Goal: Task Accomplishment & Management: Manage account settings

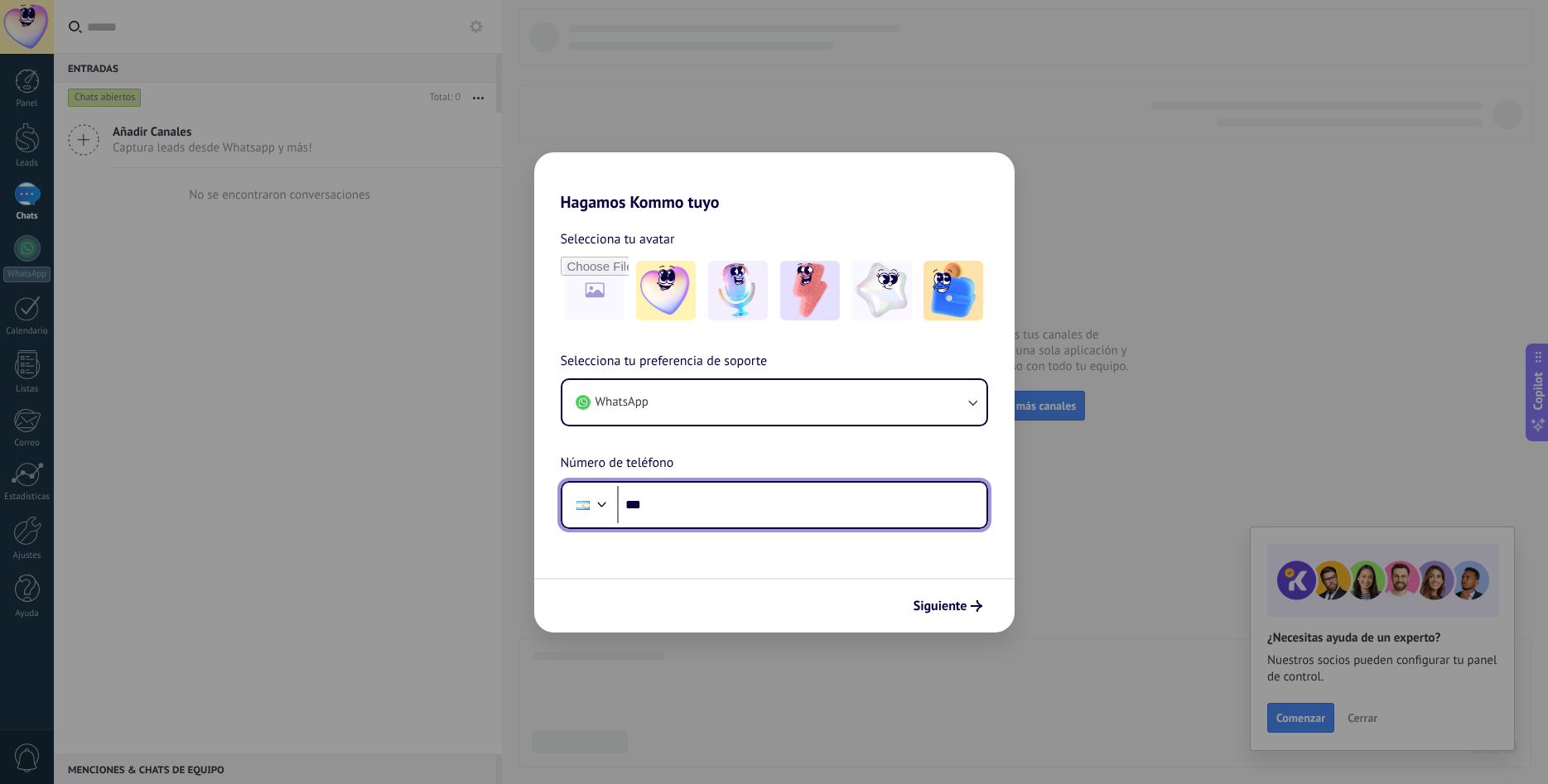
click at [593, 497] on div at bounding box center [601, 503] width 20 height 20
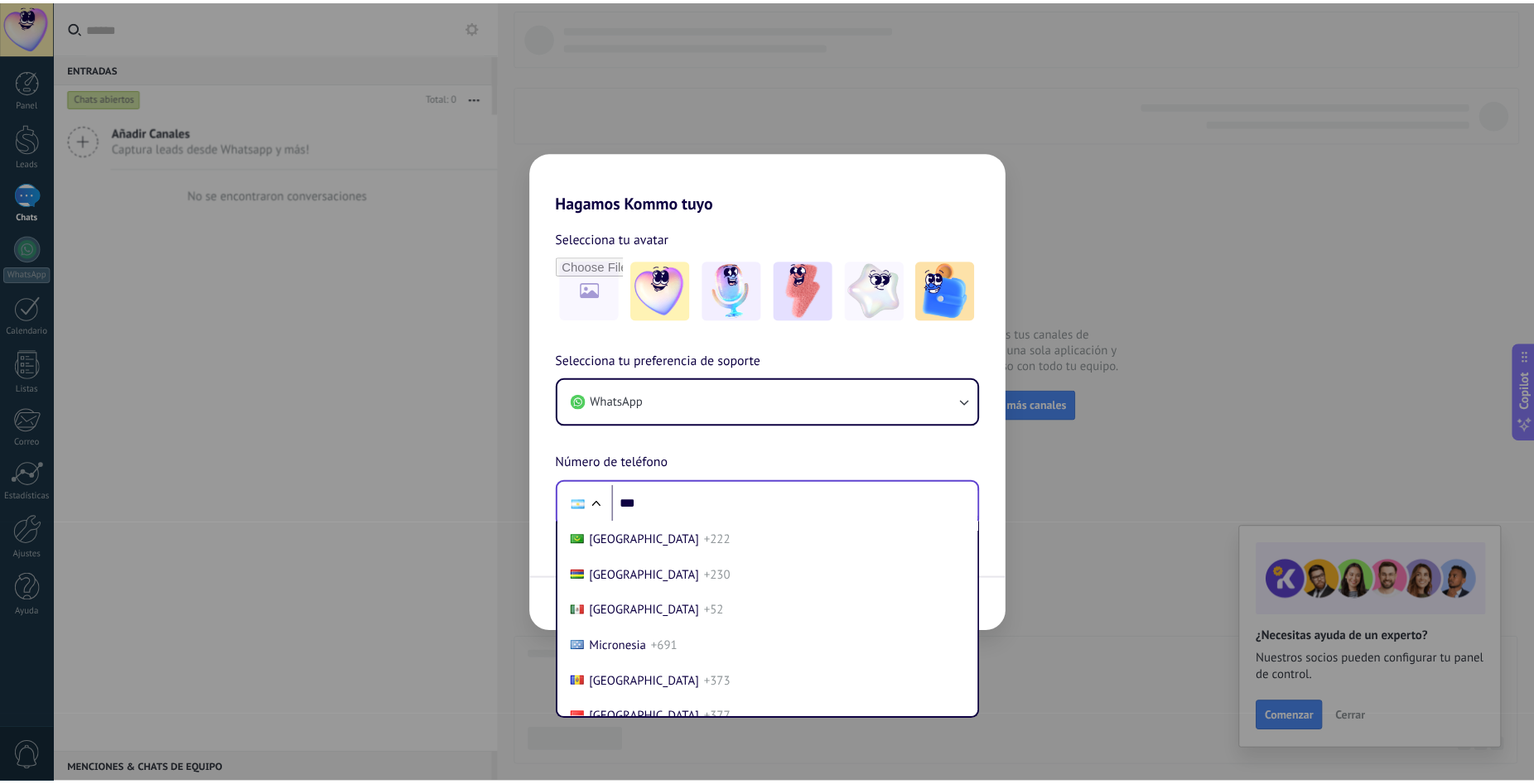
scroll to position [4204, 0]
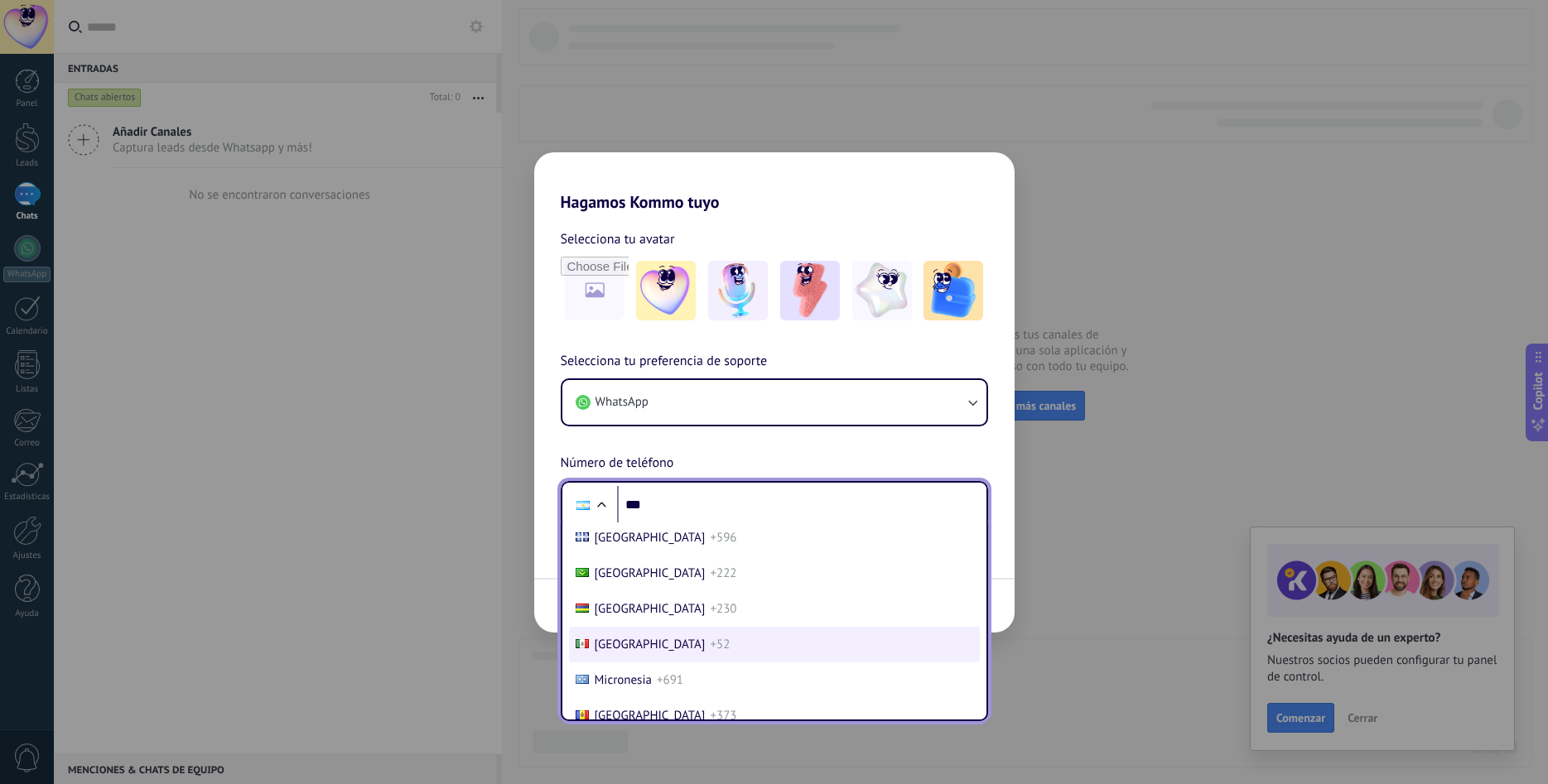
click at [710, 639] on span "+52" at bounding box center [719, 644] width 20 height 16
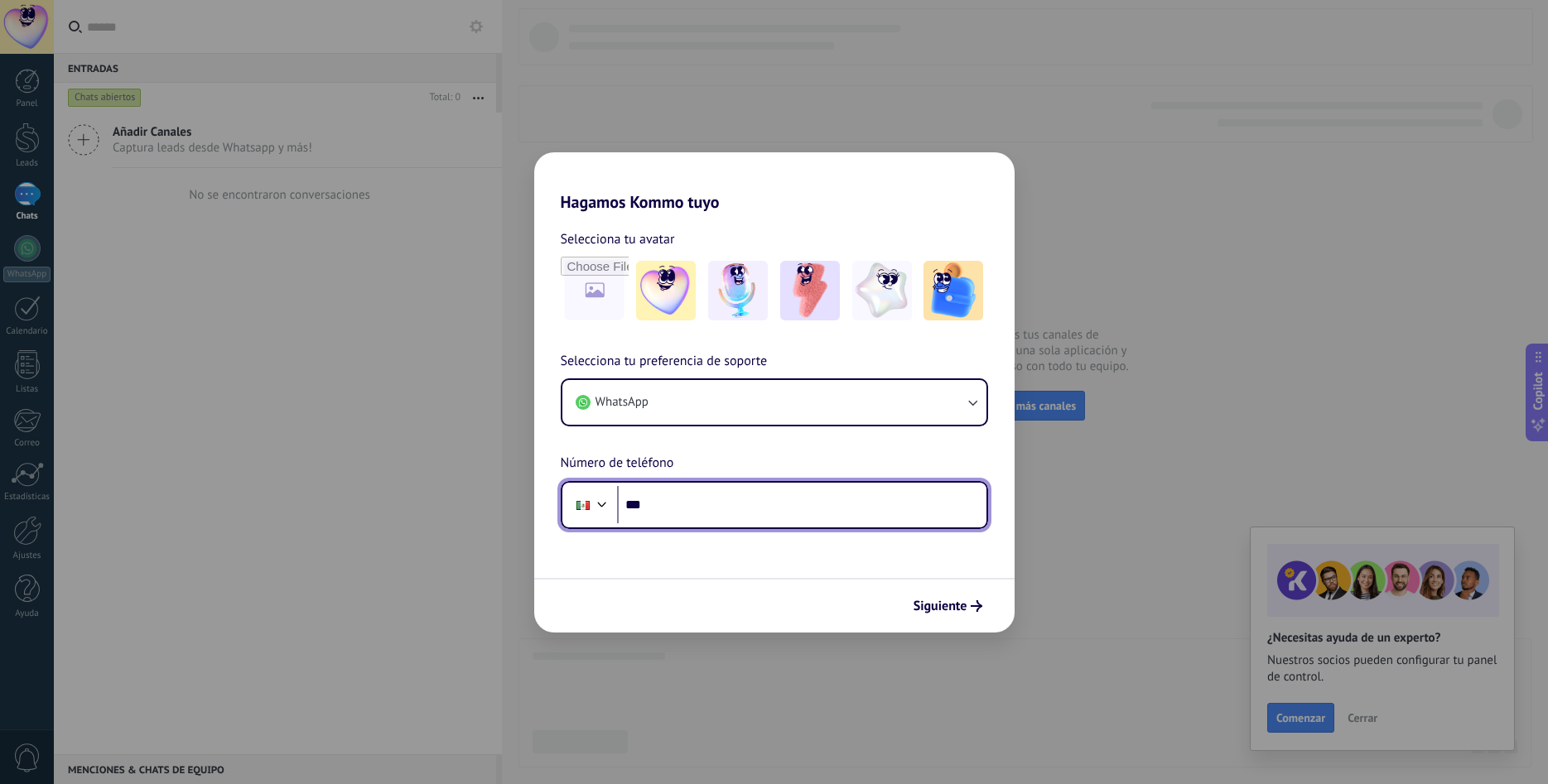
click at [718, 496] on input "***" at bounding box center [802, 505] width 370 height 38
type input "**********"
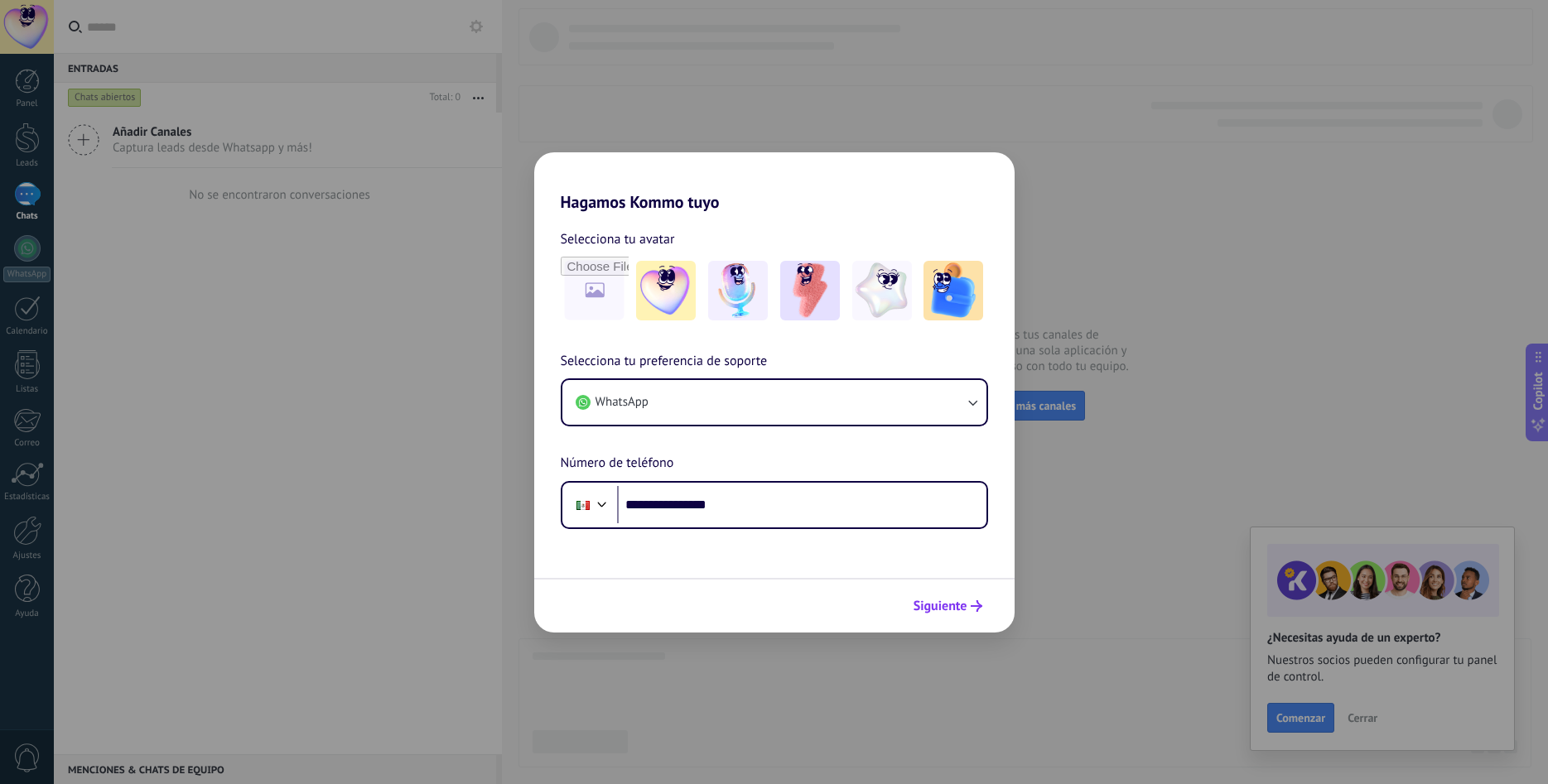
click at [953, 607] on span "Siguiente" at bounding box center [941, 606] width 54 height 11
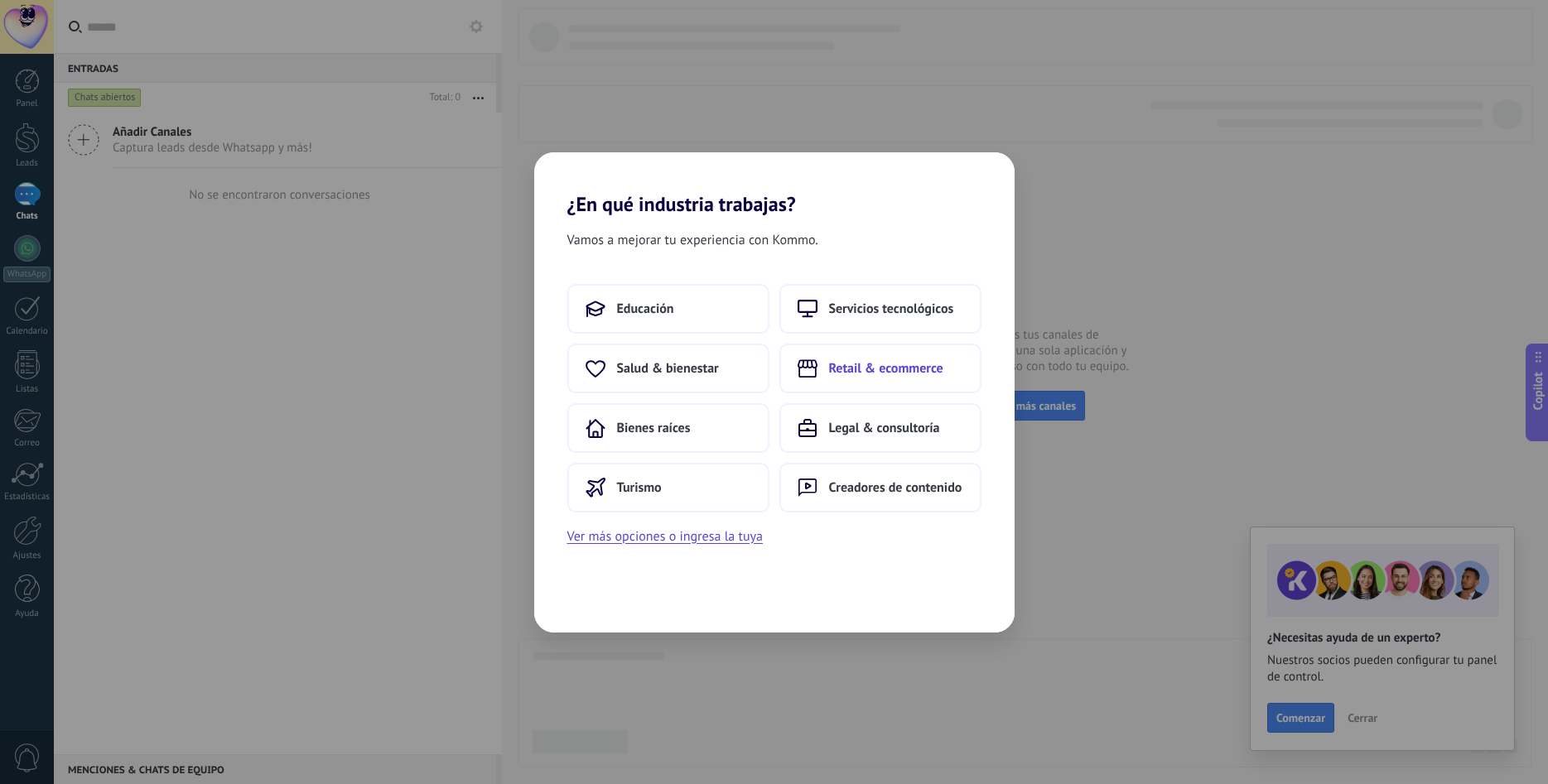
click at [841, 370] on span "Retail & ecommerce" at bounding box center [885, 368] width 115 height 17
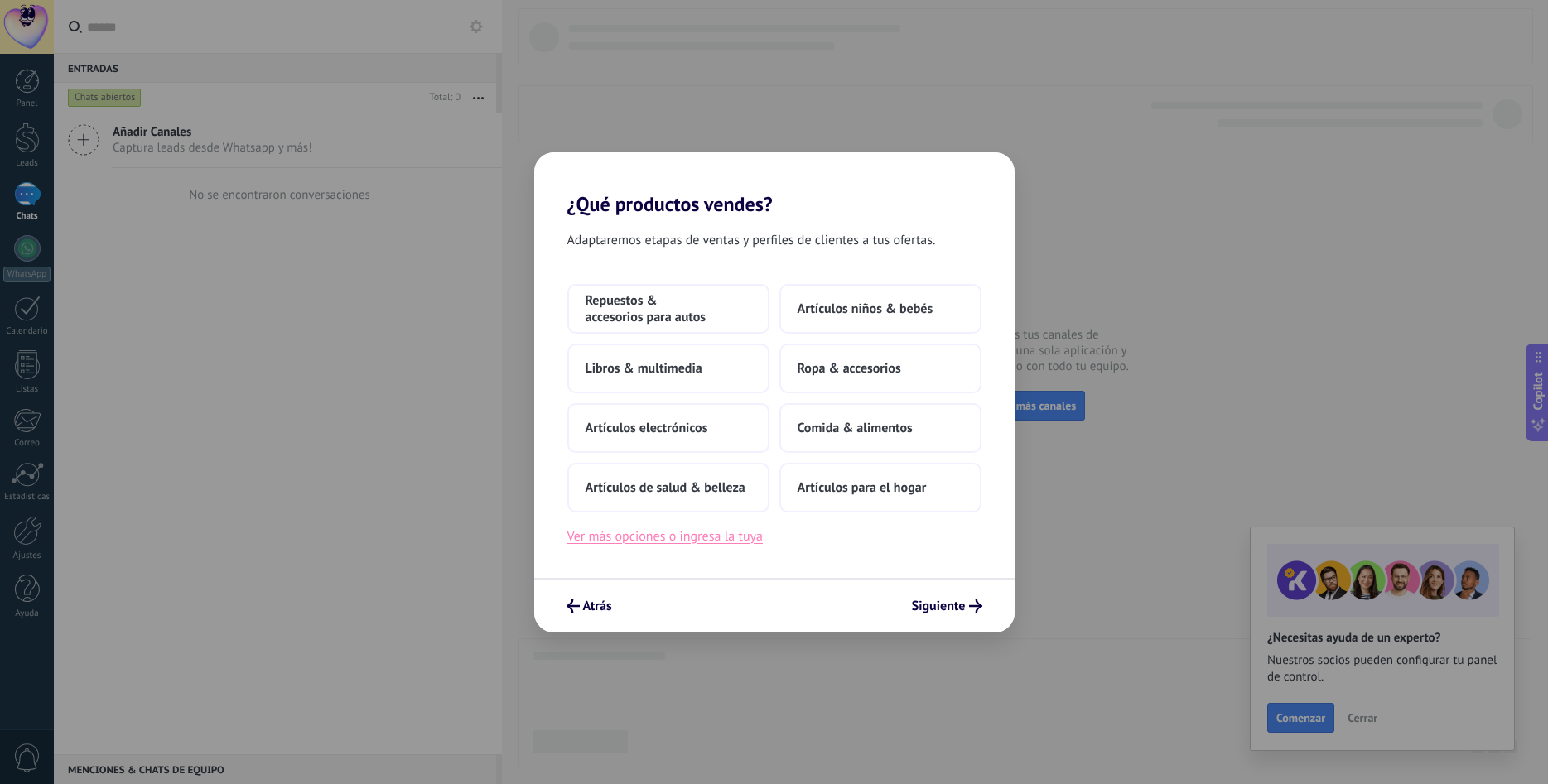
click at [699, 539] on button "Ver más opciones o ingresa la tuya" at bounding box center [665, 537] width 196 height 22
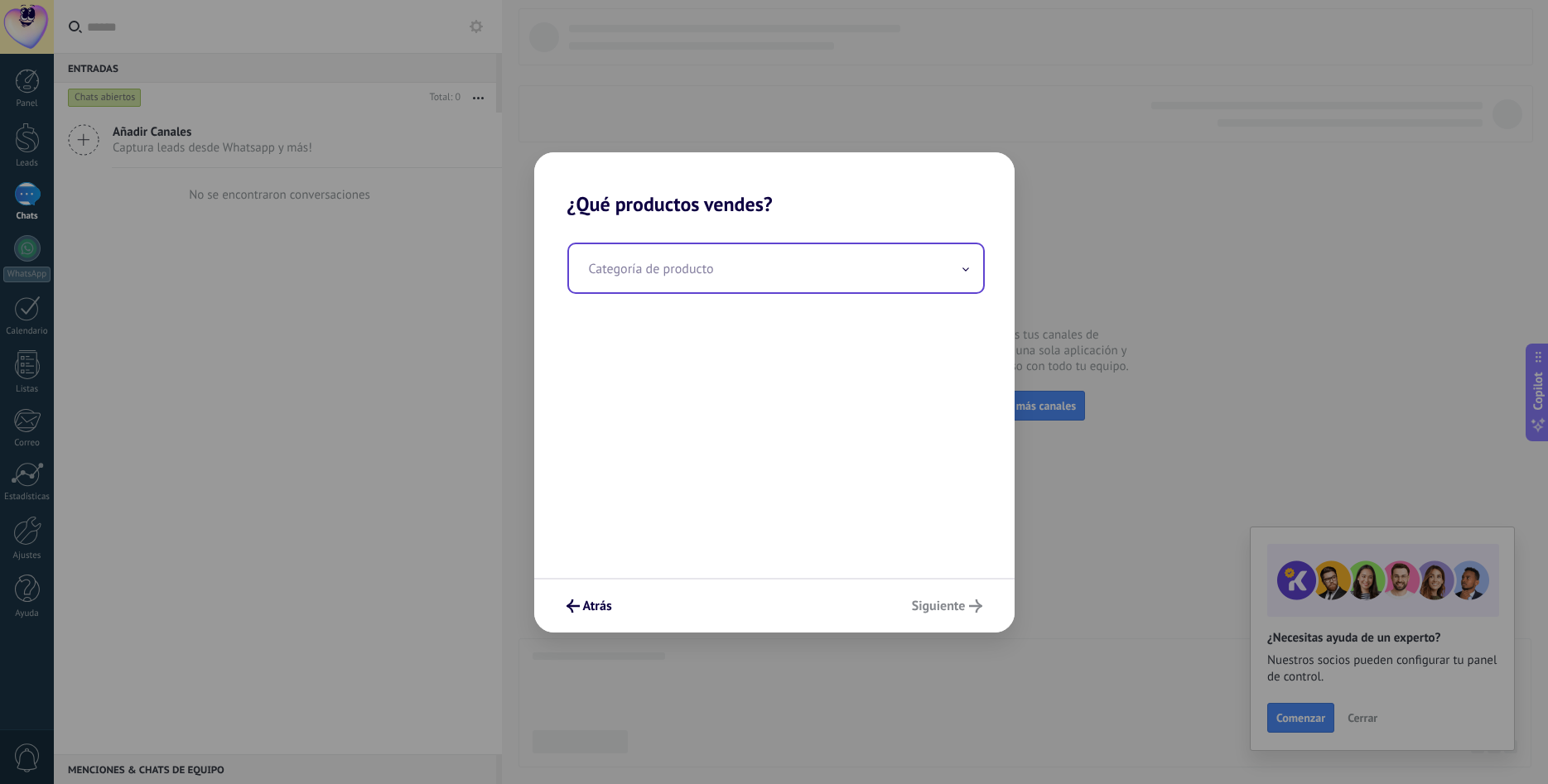
click at [718, 264] on input "text" at bounding box center [776, 267] width 414 height 48
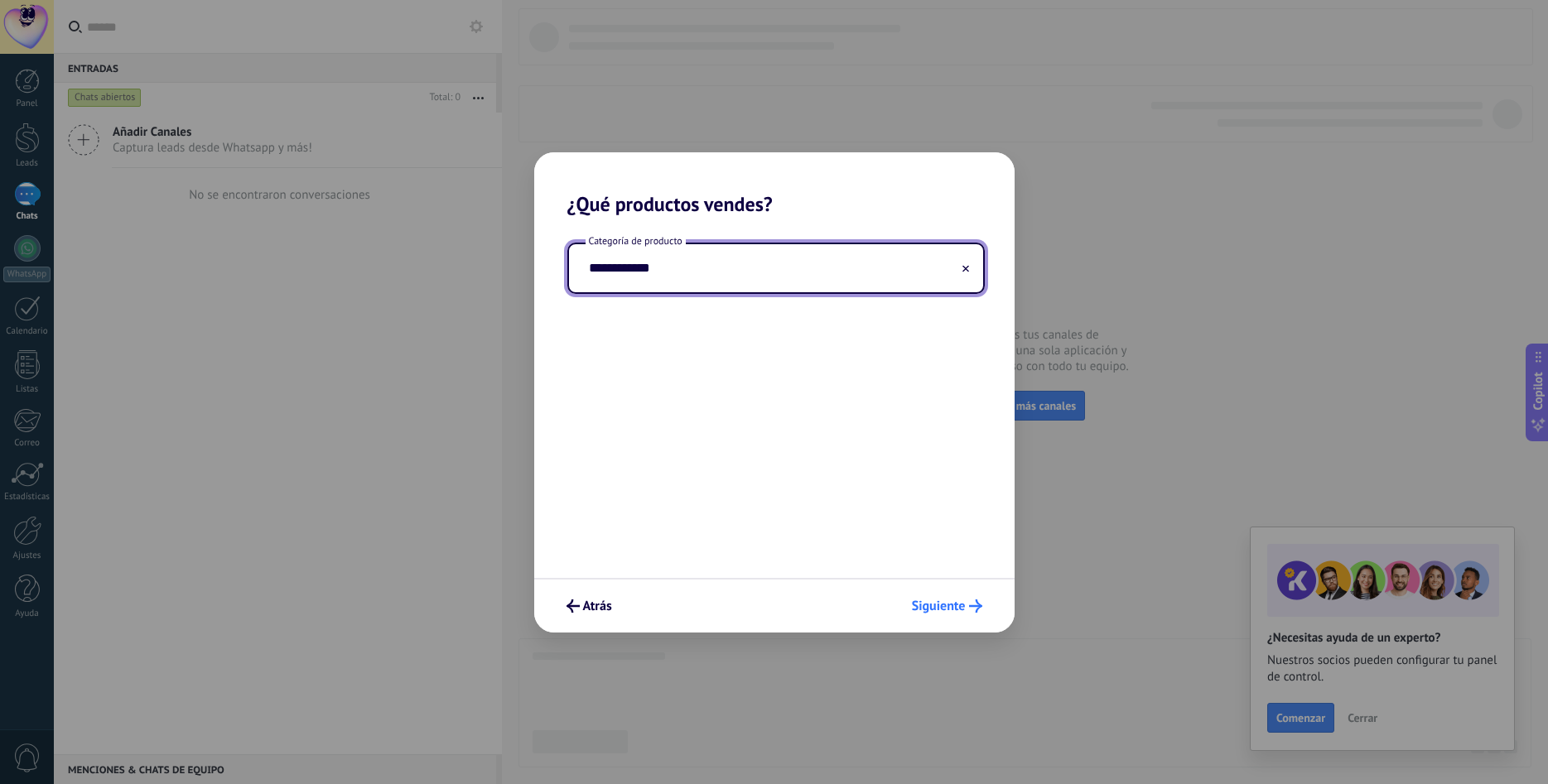
type input "**********"
click at [938, 605] on span "Siguiente" at bounding box center [939, 606] width 54 height 11
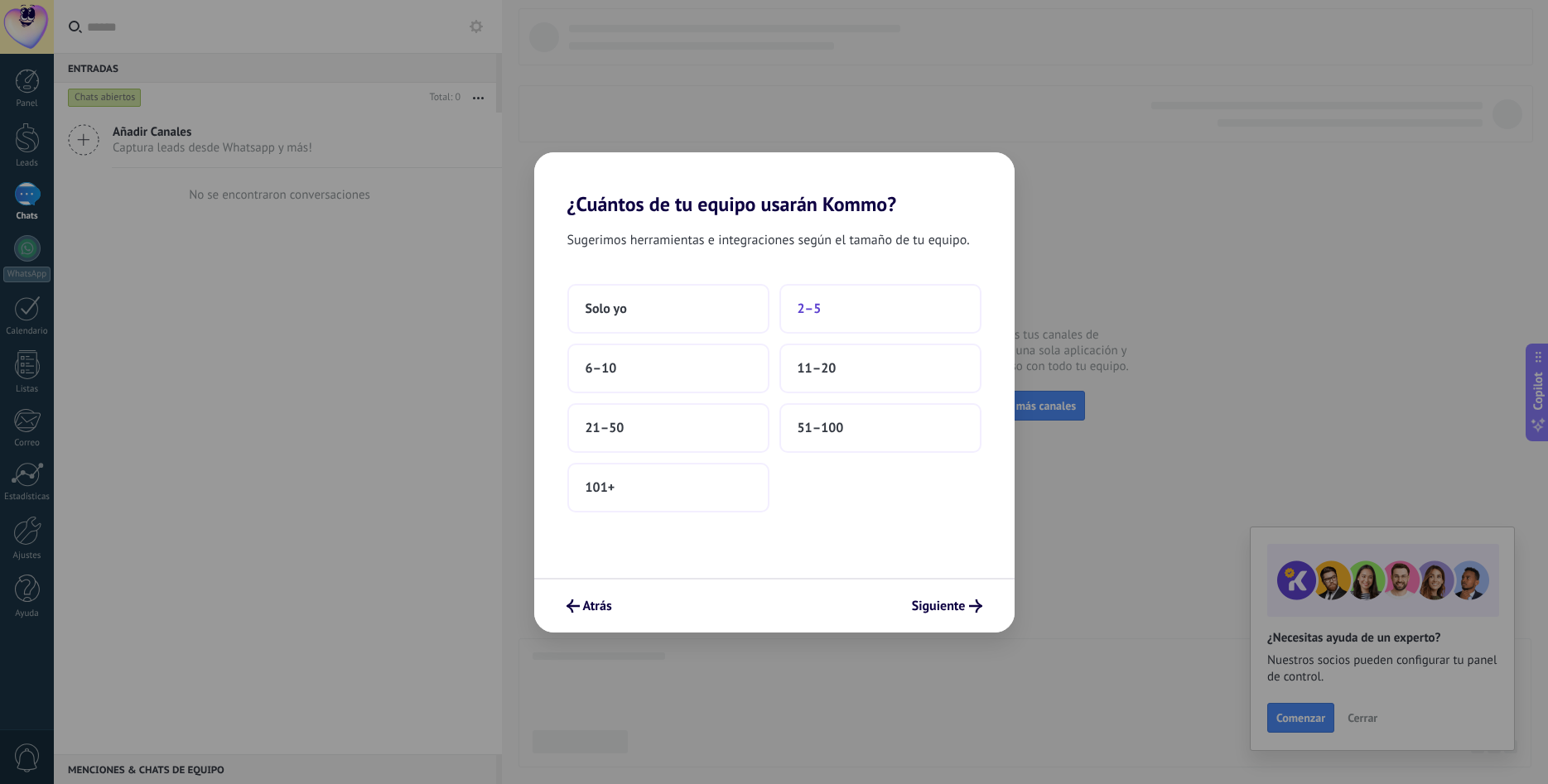
click at [823, 317] on button "2–5" at bounding box center [879, 309] width 202 height 50
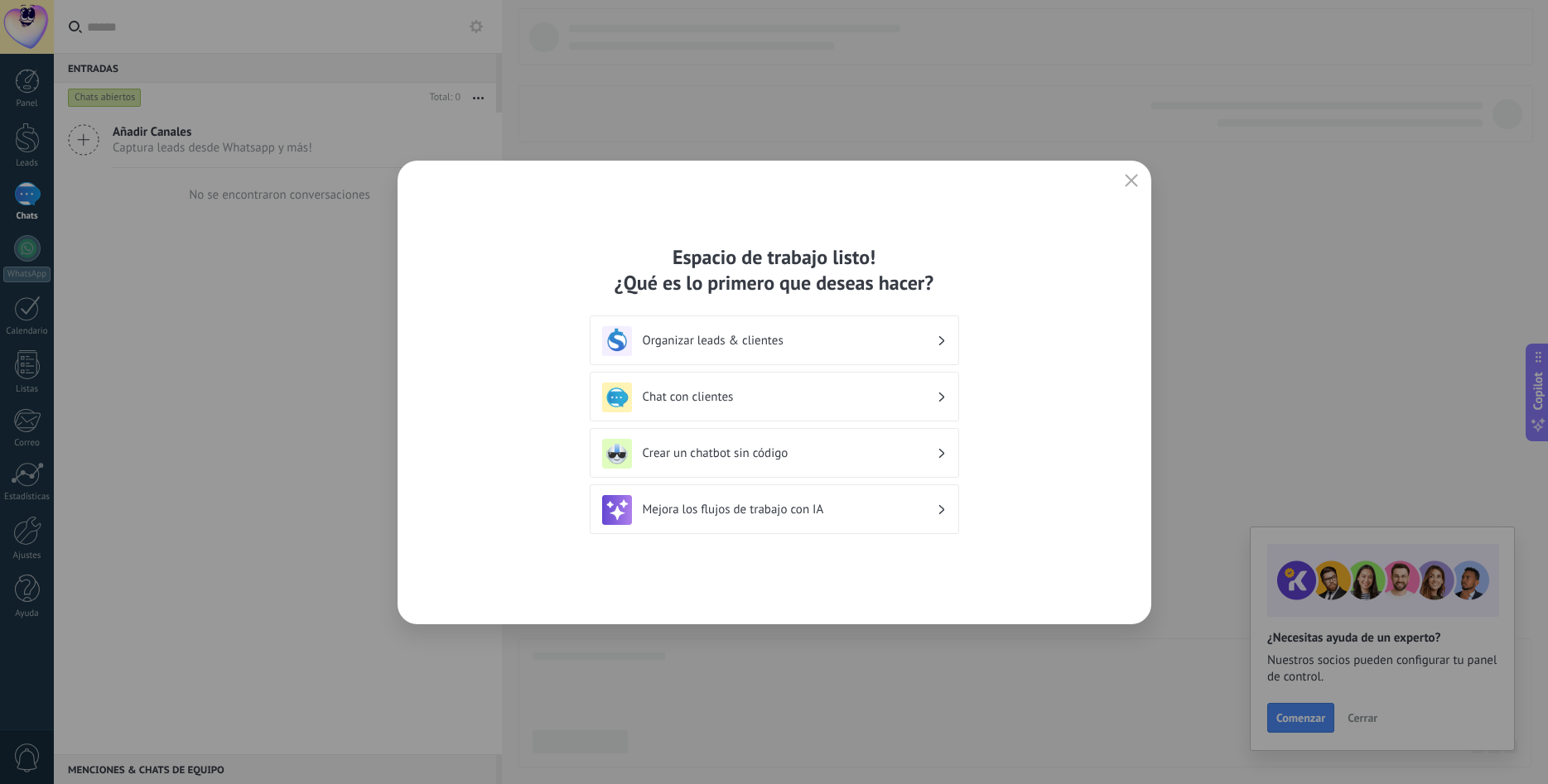
click at [857, 333] on div "Organizar leads & clientes" at bounding box center [774, 341] width 344 height 30
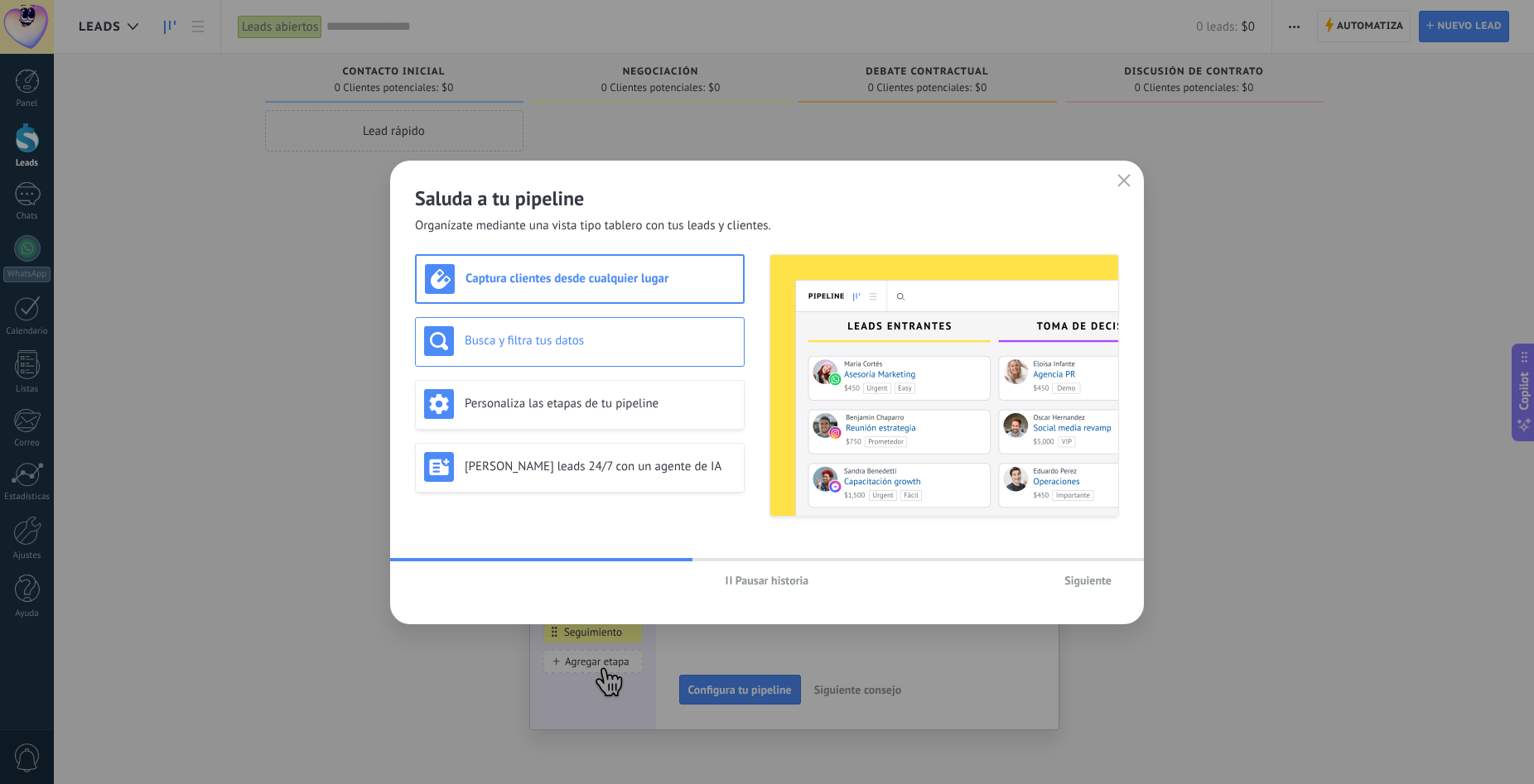
click at [601, 335] on h3 "Busca y filtra tus datos" at bounding box center [600, 341] width 271 height 16
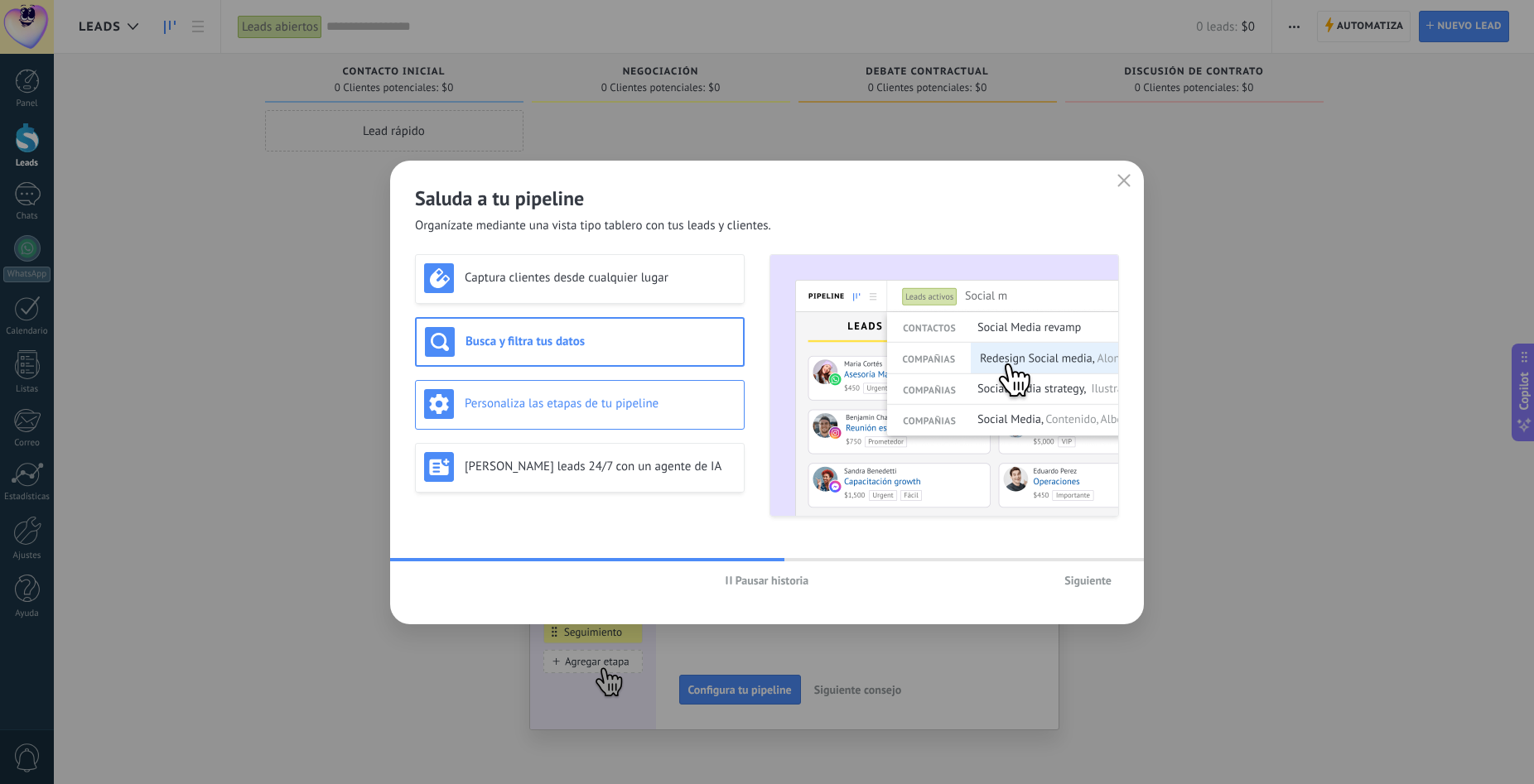
click at [587, 406] on h3 "Personaliza las etapas de tu pipeline" at bounding box center [600, 404] width 271 height 16
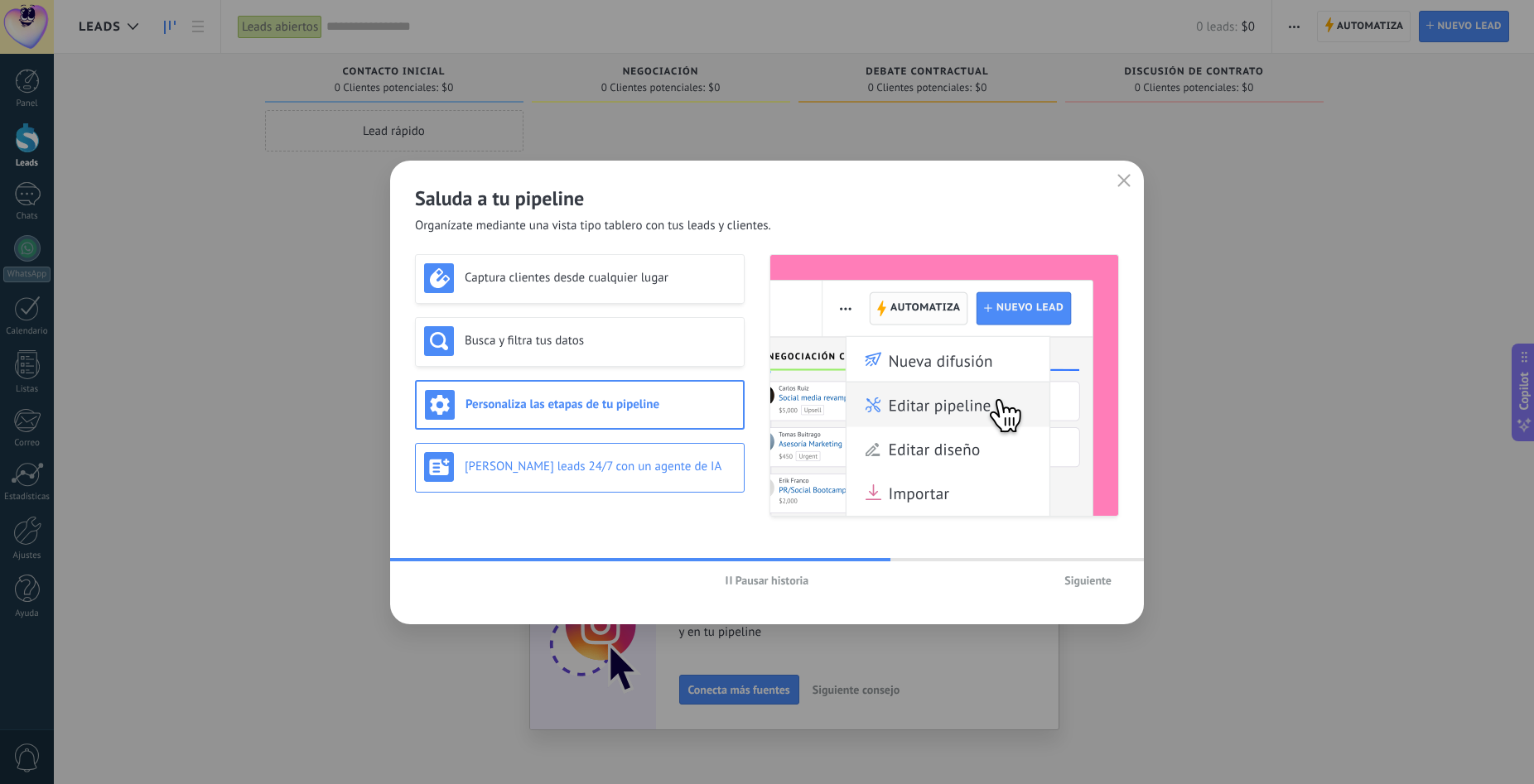
click at [583, 463] on h3 "[PERSON_NAME] leads 24/7 con un agente de IA" at bounding box center [600, 467] width 271 height 16
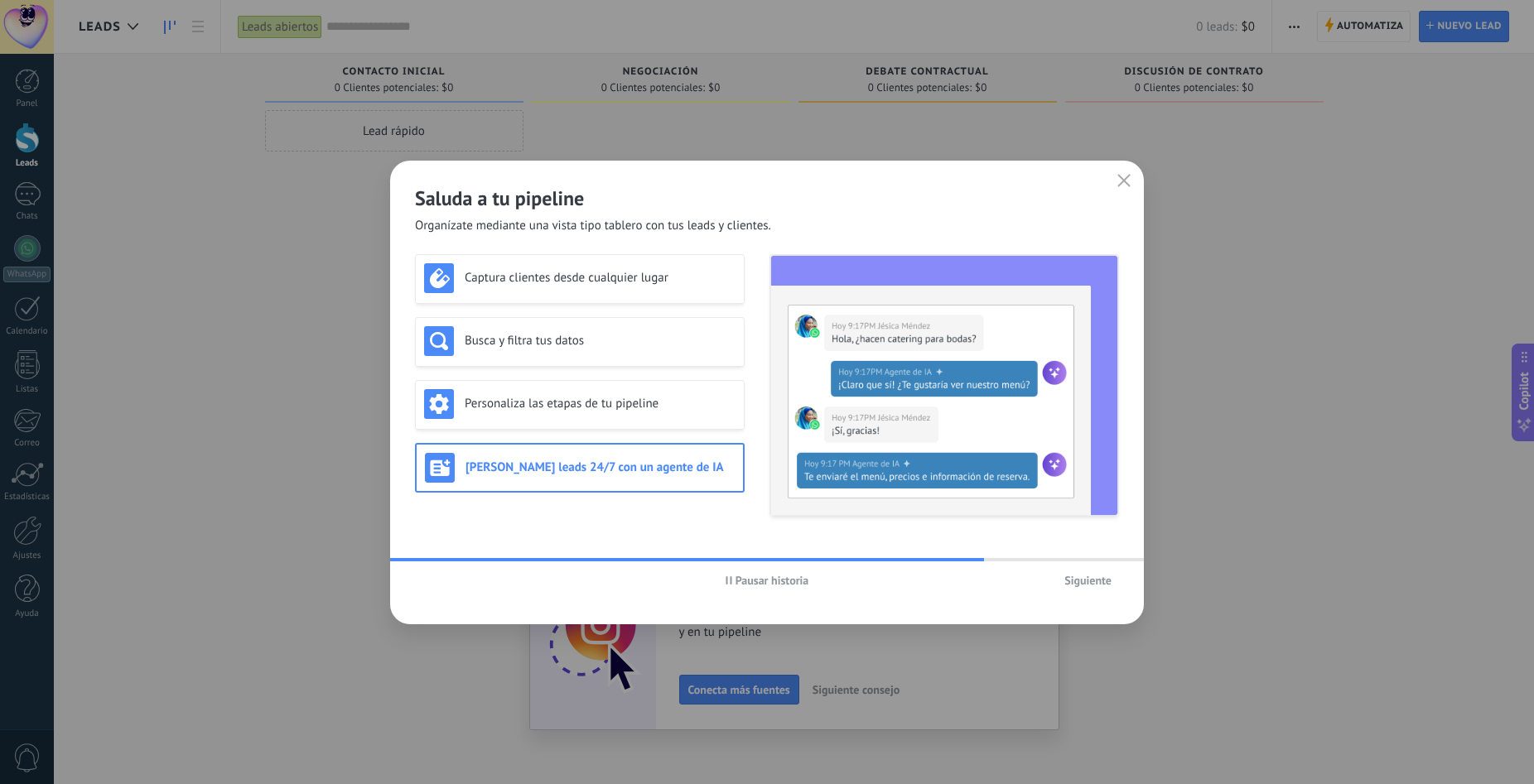
click at [1097, 586] on span "Siguiente" at bounding box center [1088, 579] width 47 height 11
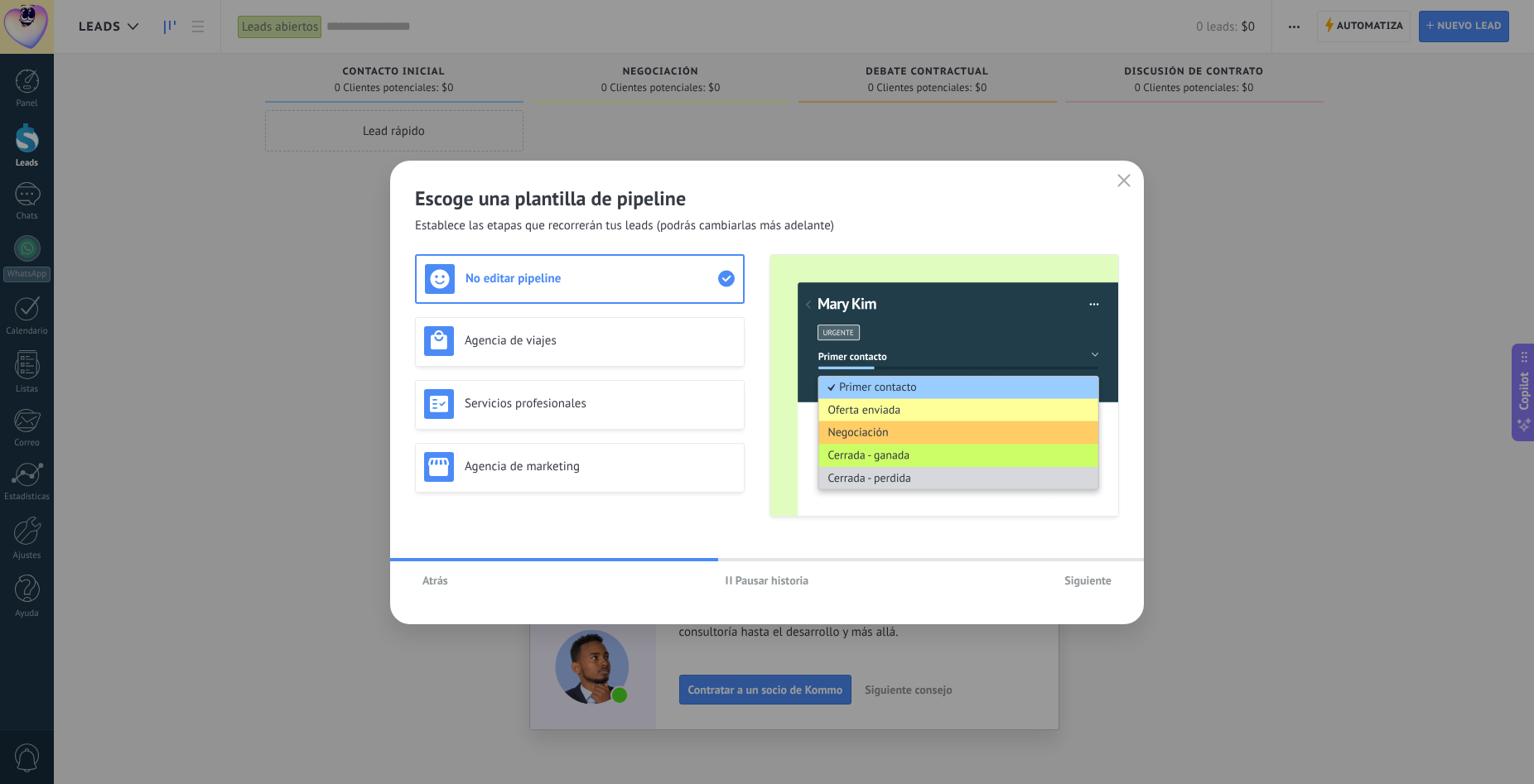
click at [1092, 579] on span "Siguiente" at bounding box center [1088, 579] width 47 height 11
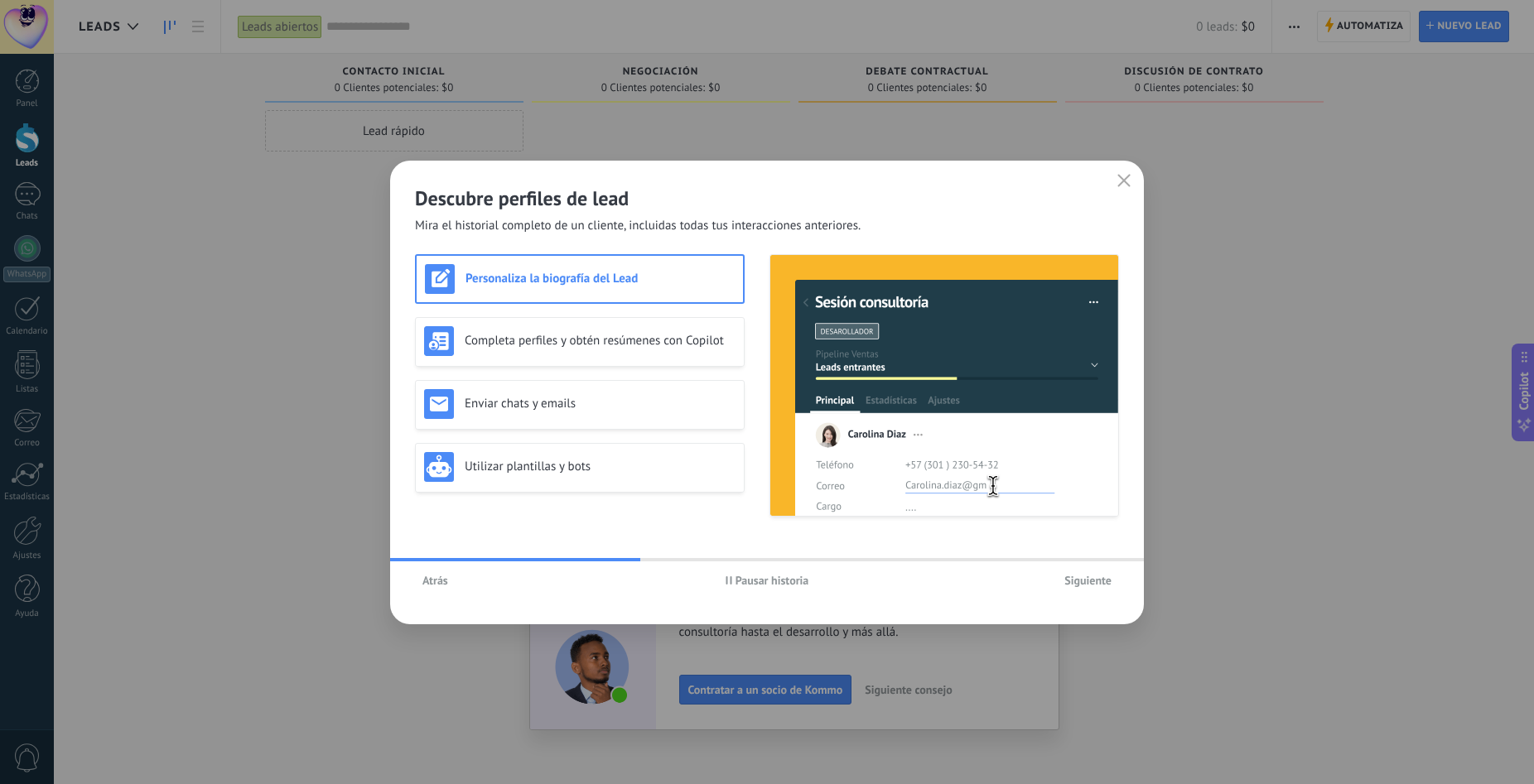
click at [1092, 579] on span "Siguiente" at bounding box center [1088, 579] width 47 height 11
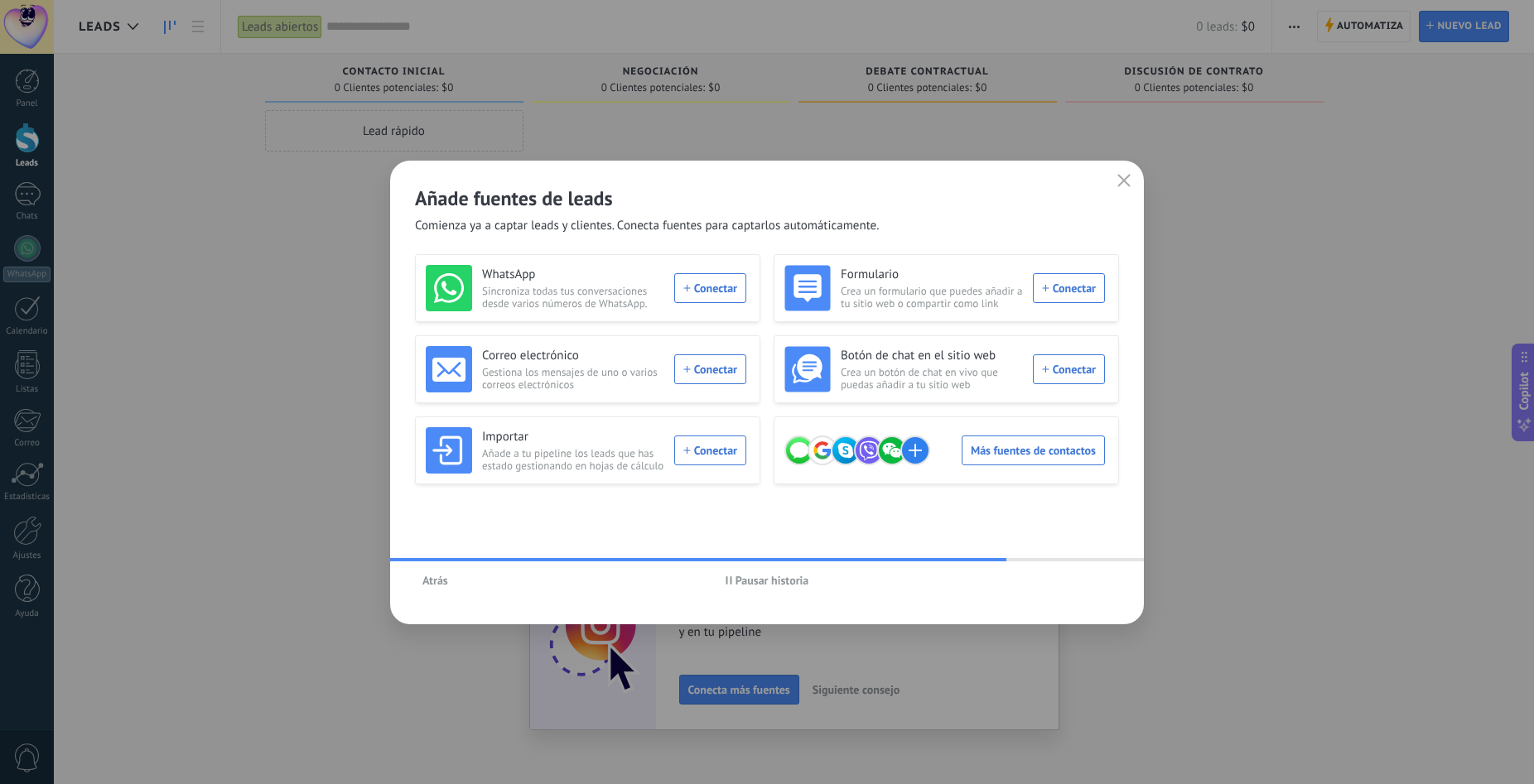
click at [784, 586] on span "Pausar historia" at bounding box center [772, 579] width 73 height 11
click at [718, 282] on div "WhatsApp Sincroniza todas tus conversaciones desde varios números de WhatsApp. …" at bounding box center [586, 288] width 321 height 46
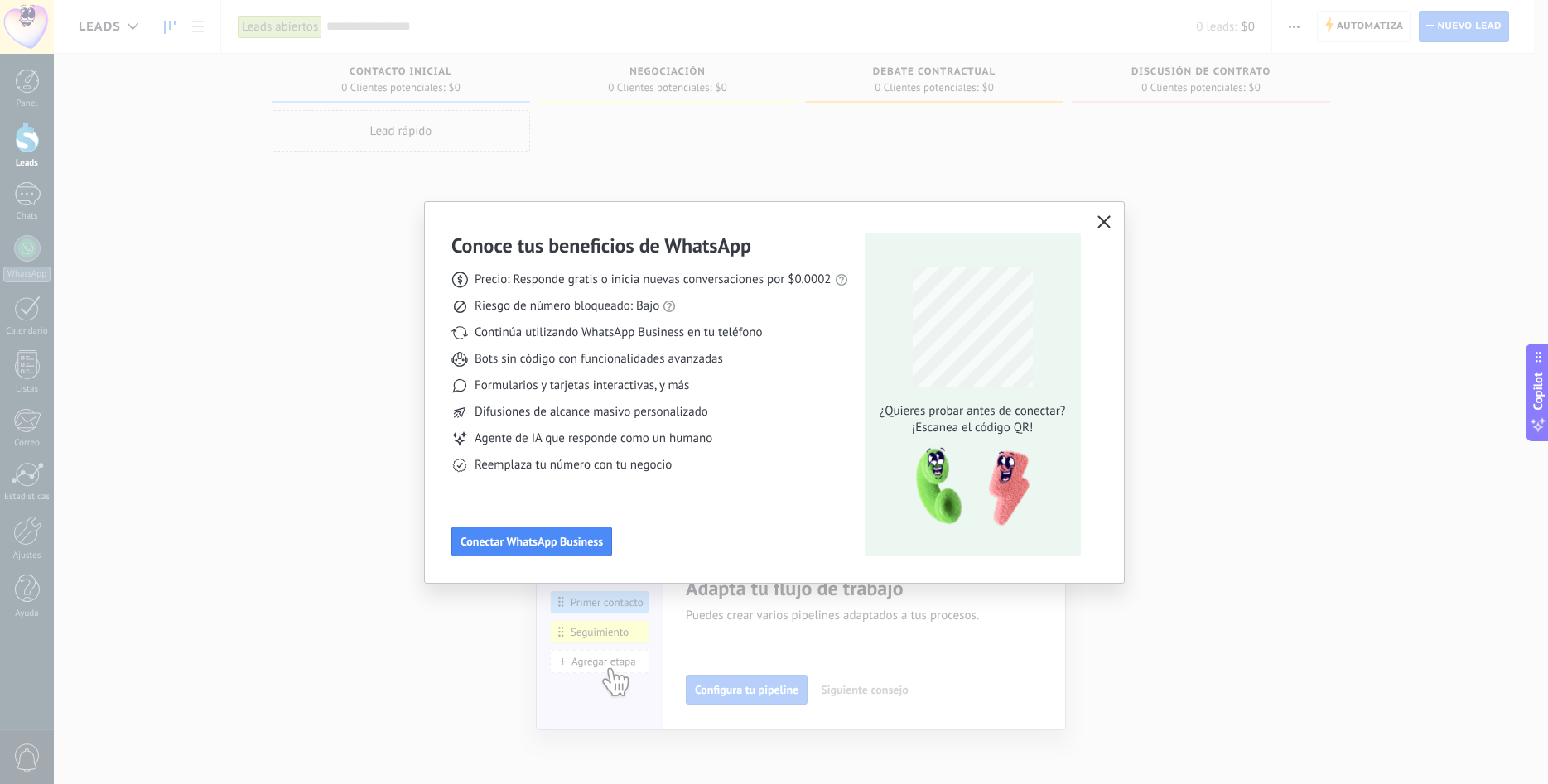
click at [1108, 218] on use "button" at bounding box center [1103, 221] width 12 height 12
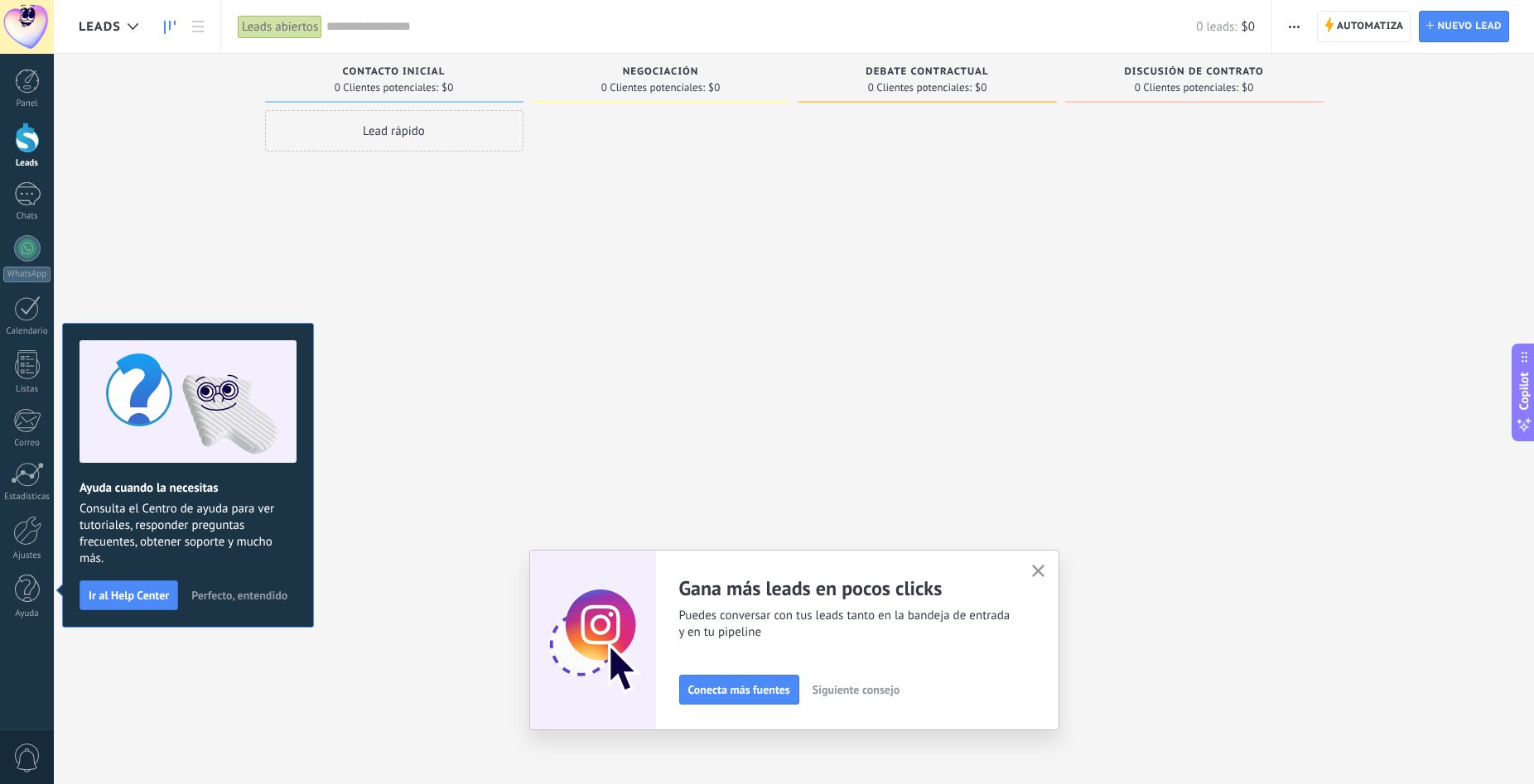
click at [259, 592] on span "Perfecto, entendido" at bounding box center [240, 594] width 96 height 11
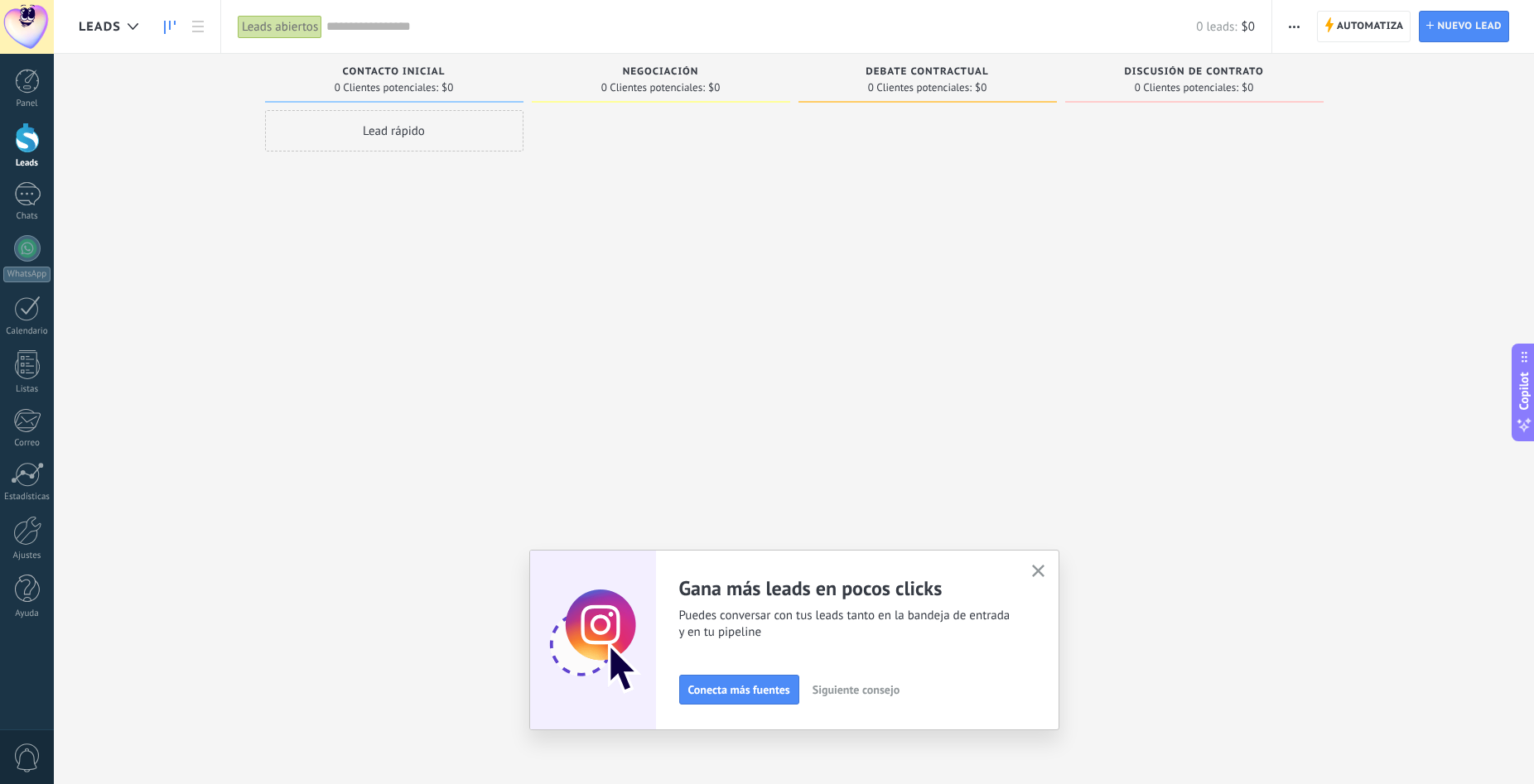
click at [394, 127] on div "Lead rápido" at bounding box center [394, 130] width 259 height 41
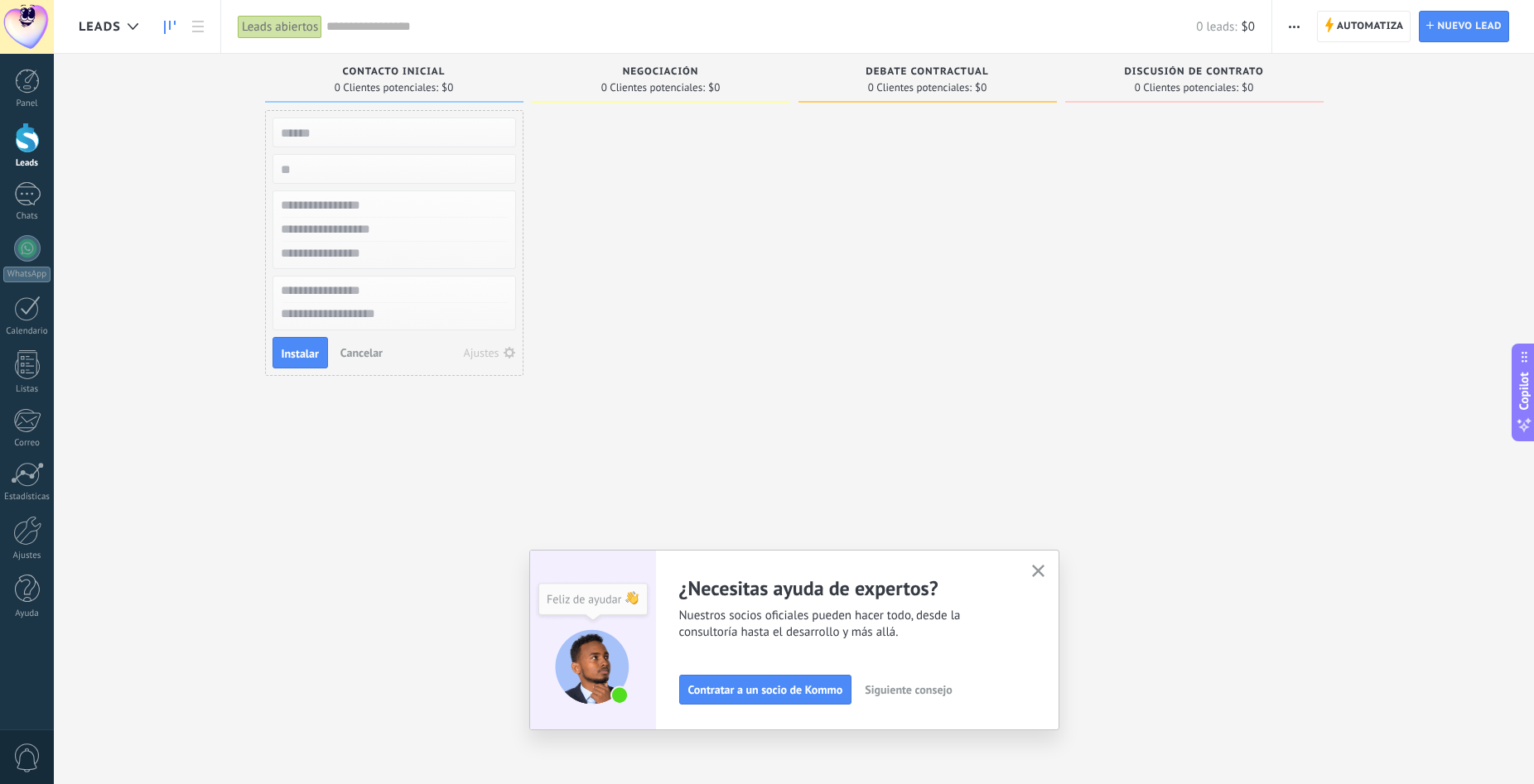
click at [340, 169] on input "numeric" at bounding box center [393, 169] width 242 height 24
click at [350, 211] on input "text" at bounding box center [393, 205] width 242 height 24
click at [354, 219] on input "text" at bounding box center [393, 229] width 242 height 24
click at [352, 243] on input "text" at bounding box center [393, 253] width 242 height 24
click at [1049, 572] on button "button" at bounding box center [1039, 572] width 21 height 23
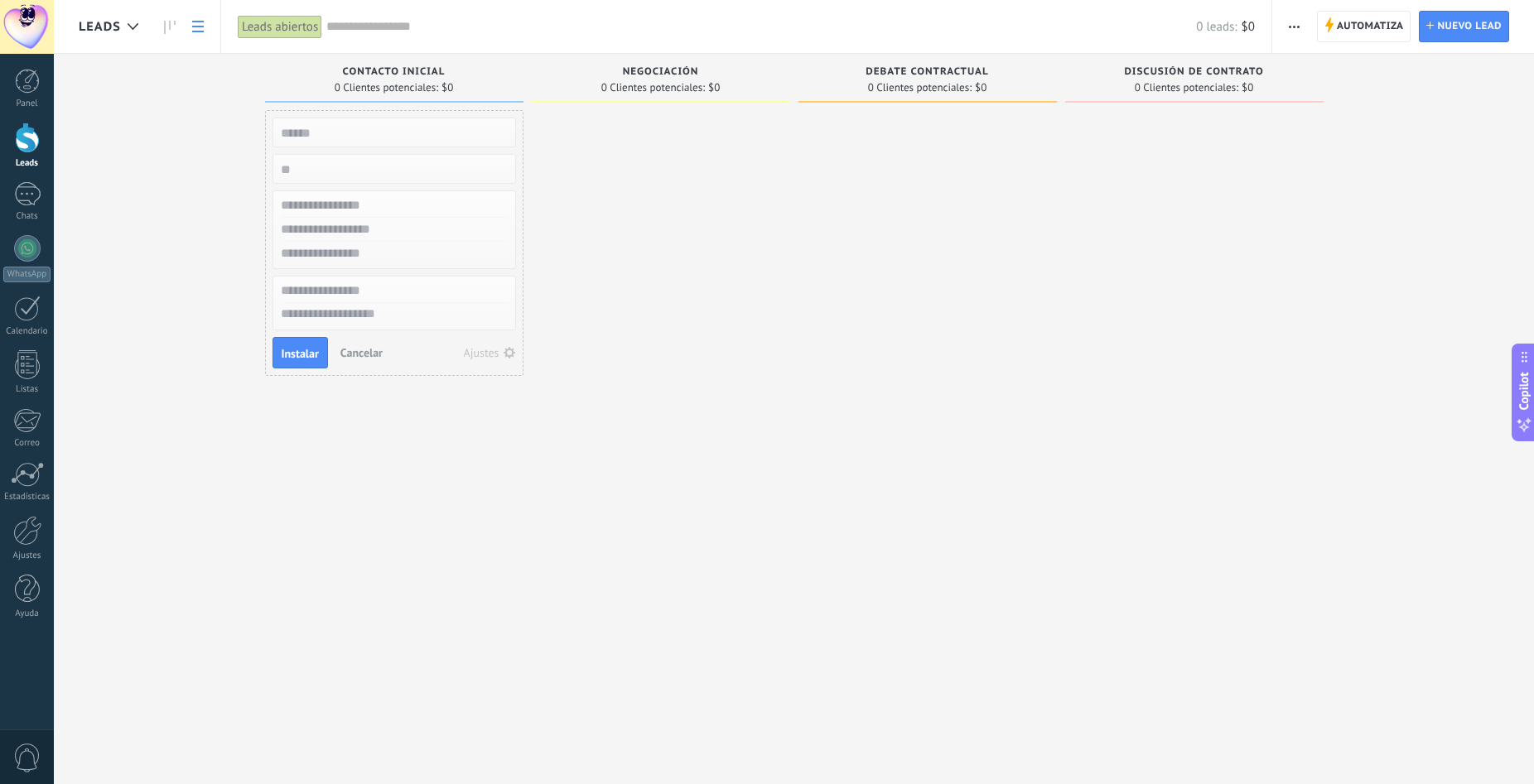
click at [199, 30] on icon at bounding box center [198, 26] width 11 height 11
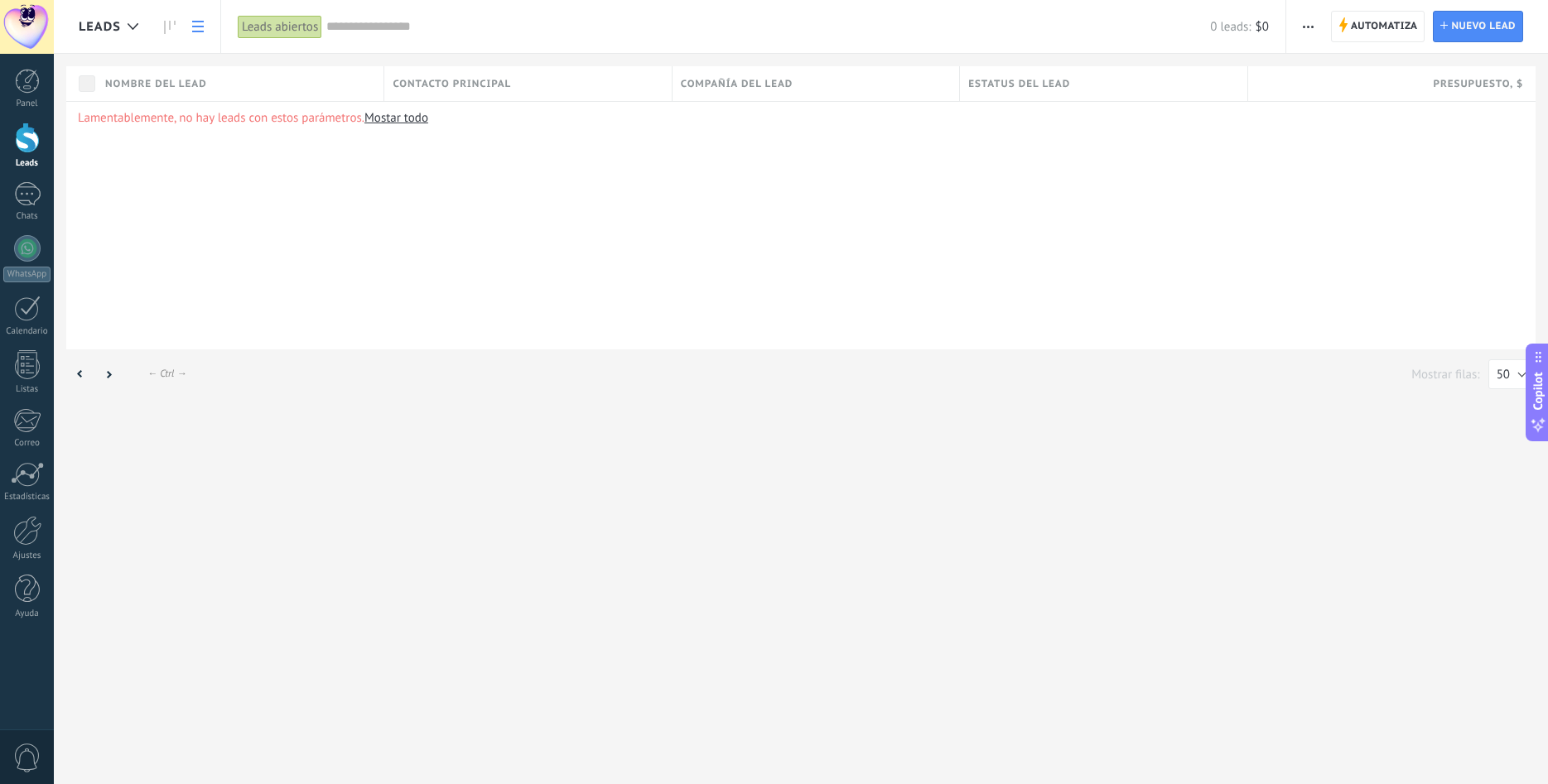
click at [198, 30] on icon at bounding box center [198, 26] width 11 height 11
click at [168, 26] on icon at bounding box center [170, 27] width 11 height 13
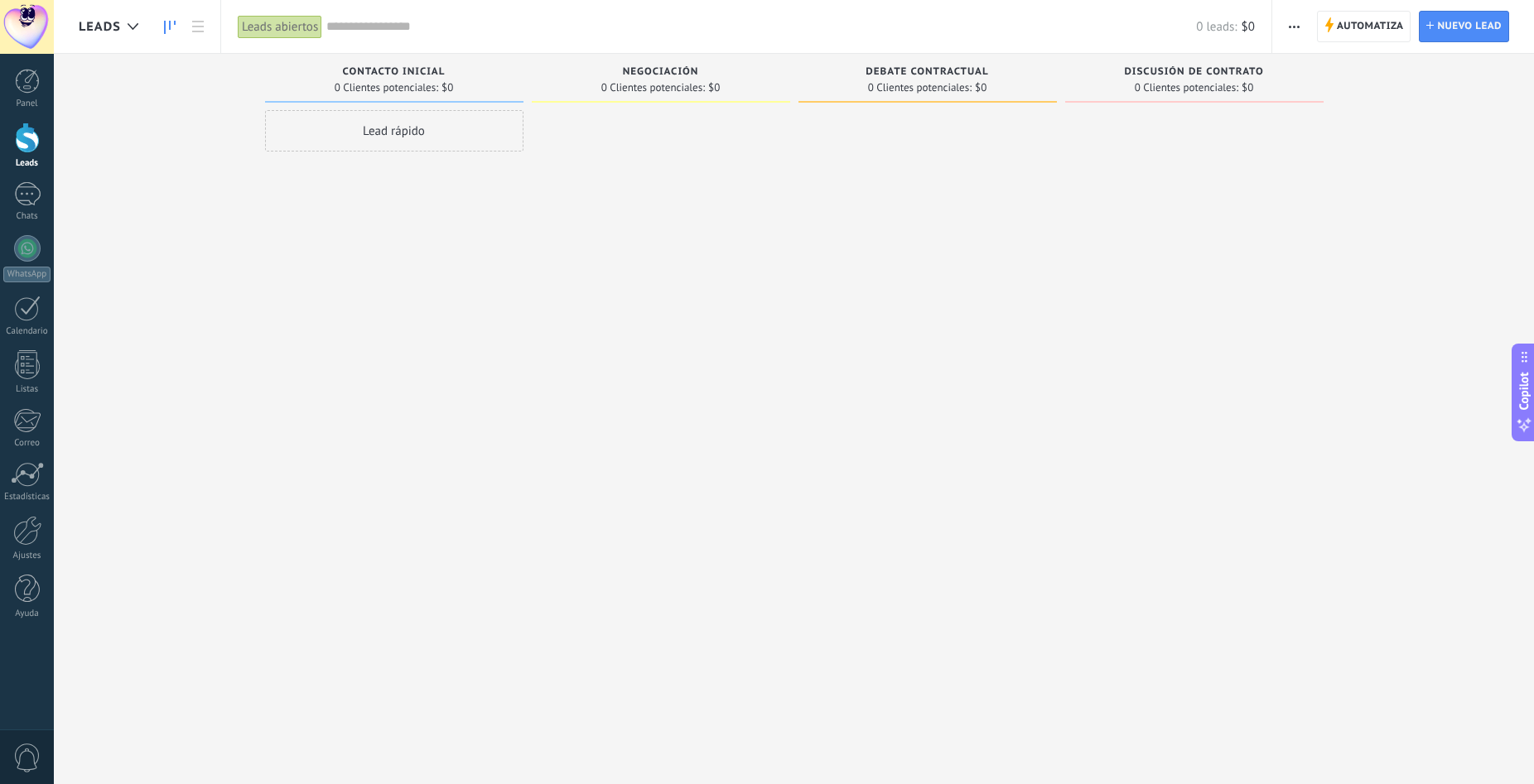
click at [1301, 23] on button "button" at bounding box center [1293, 26] width 24 height 31
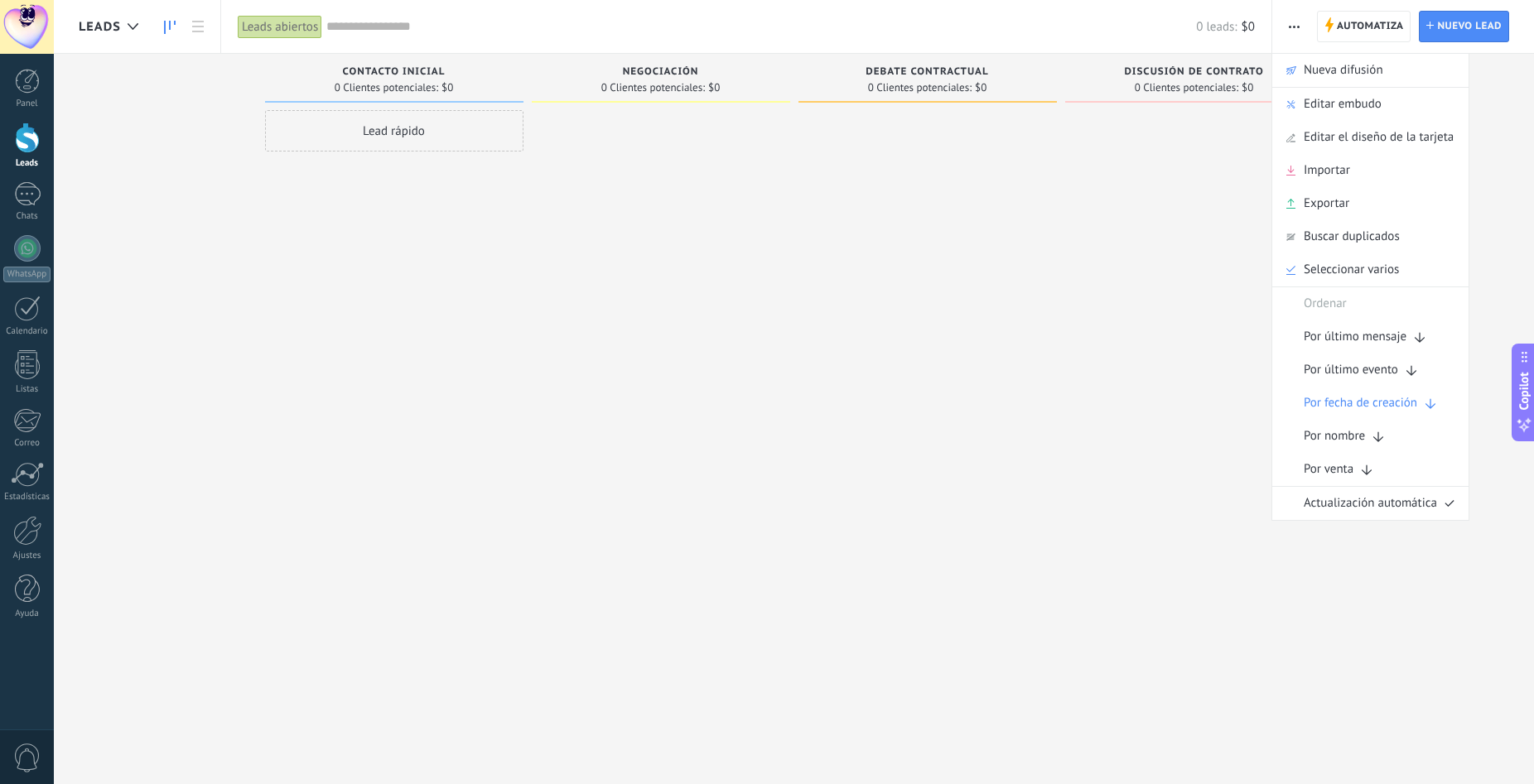
click at [826, 307] on div at bounding box center [928, 394] width 259 height 568
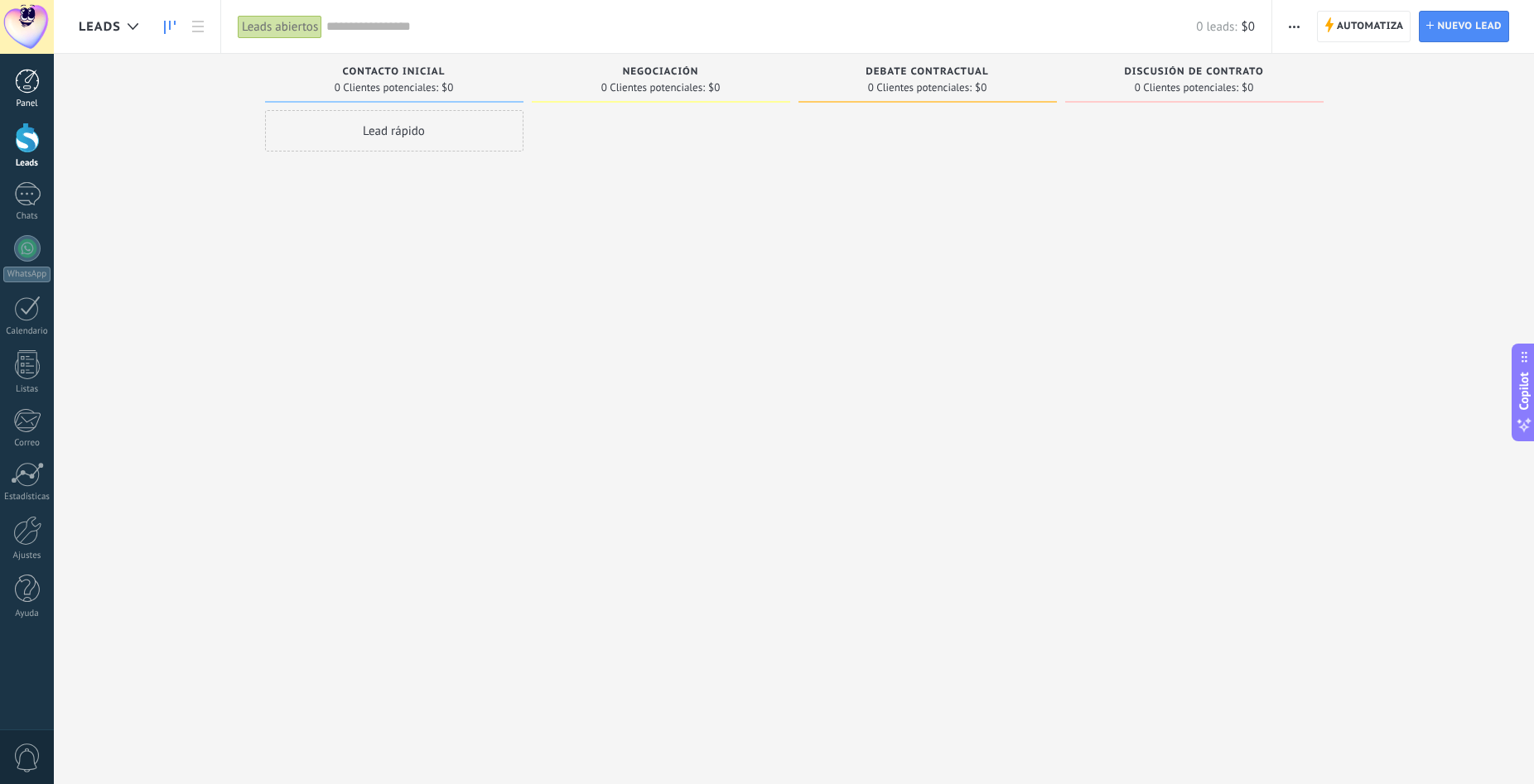
click at [30, 88] on div at bounding box center [27, 81] width 24 height 24
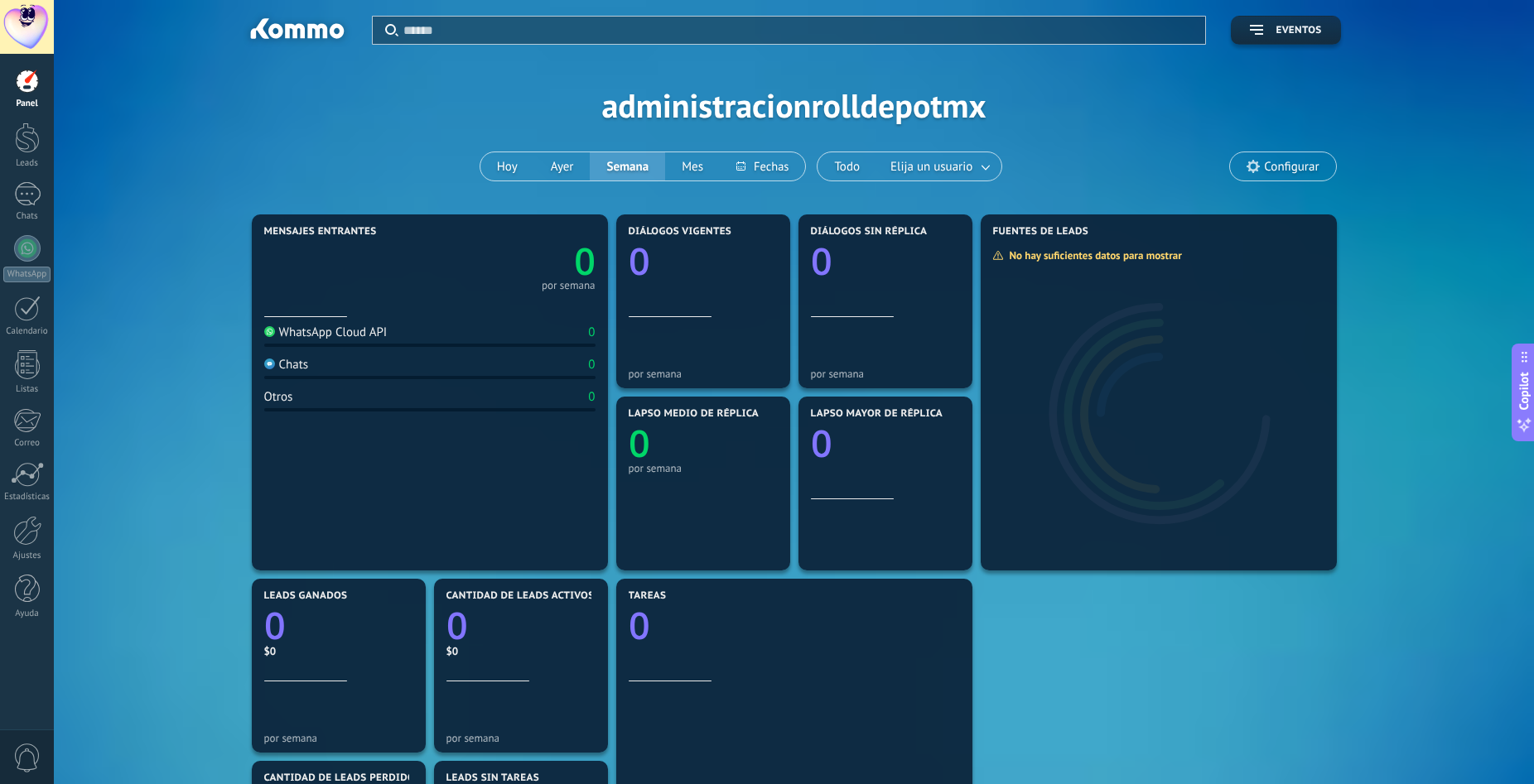
scroll to position [85, 0]
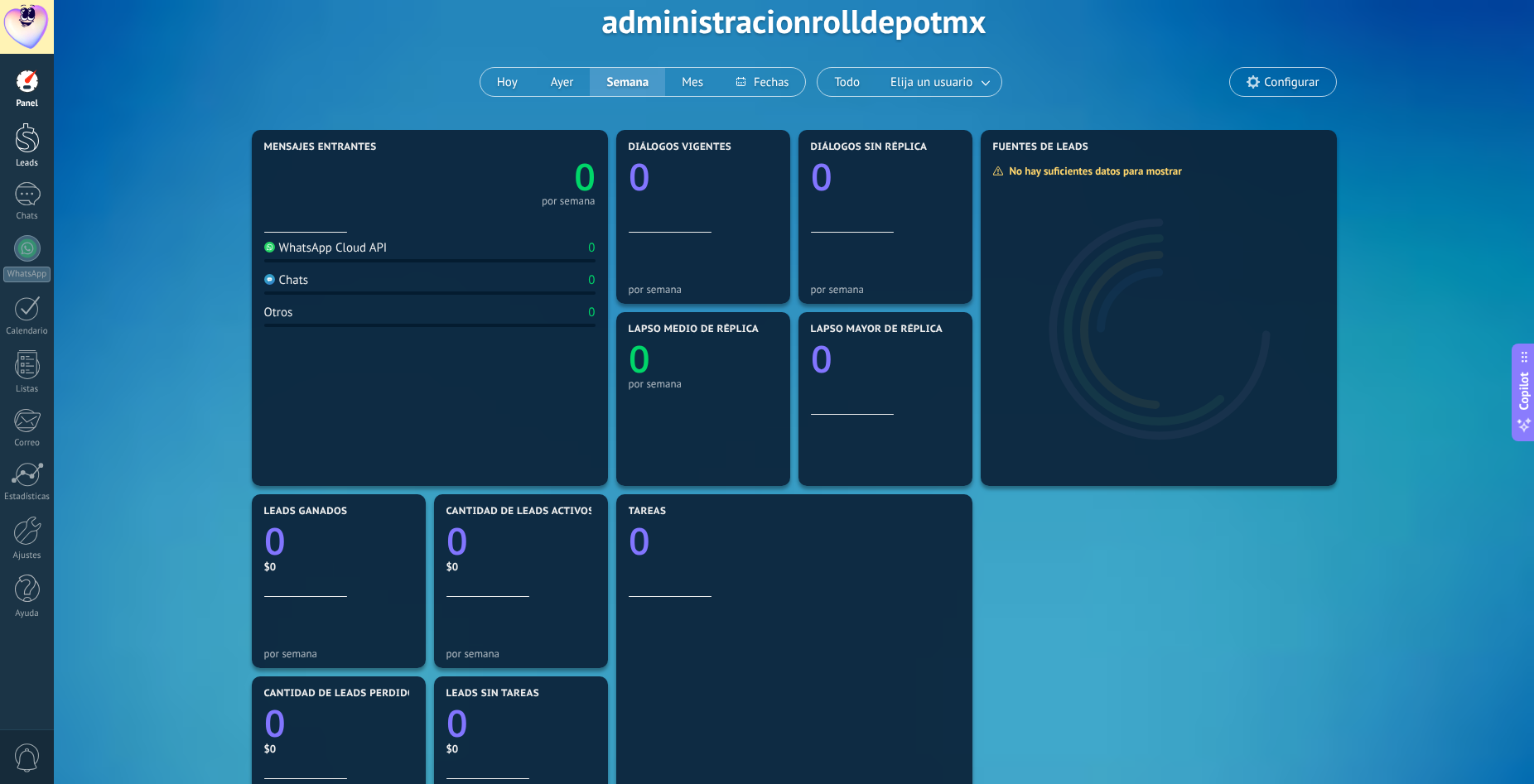
click at [32, 137] on div at bounding box center [27, 137] width 24 height 31
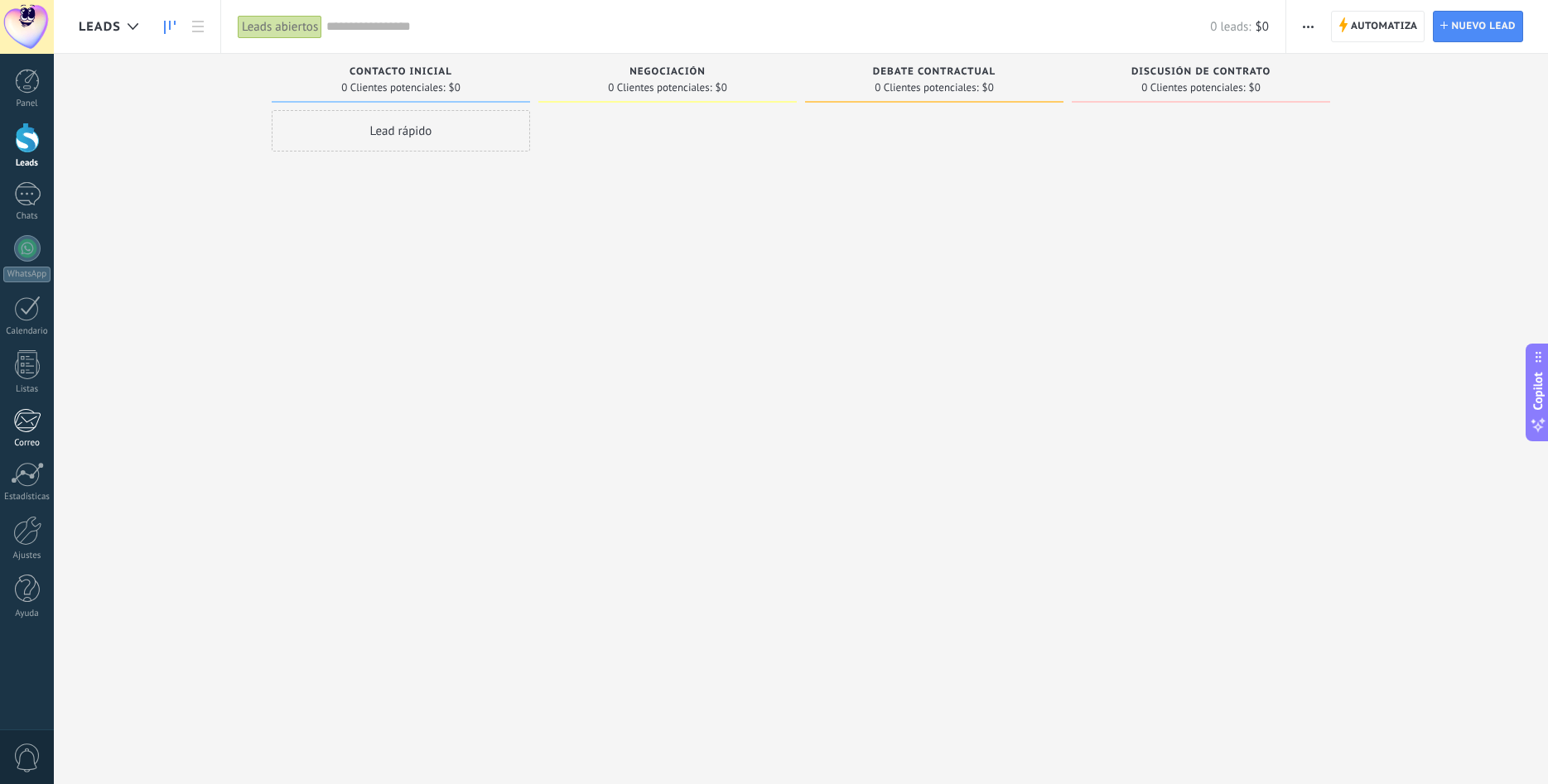
click at [20, 427] on div at bounding box center [26, 420] width 27 height 24
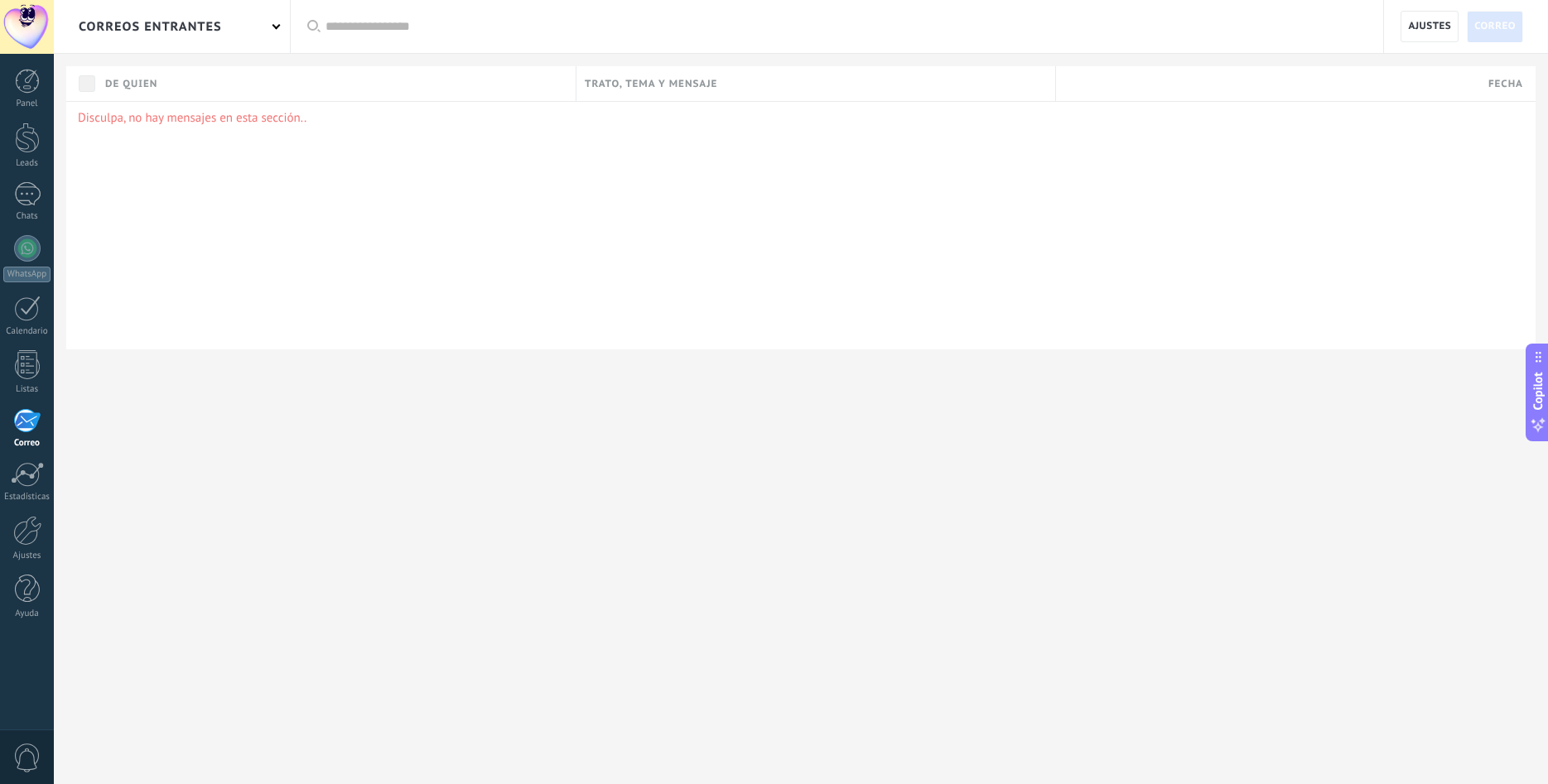
click at [280, 30] on div "correos entrantes" at bounding box center [172, 26] width 236 height 53
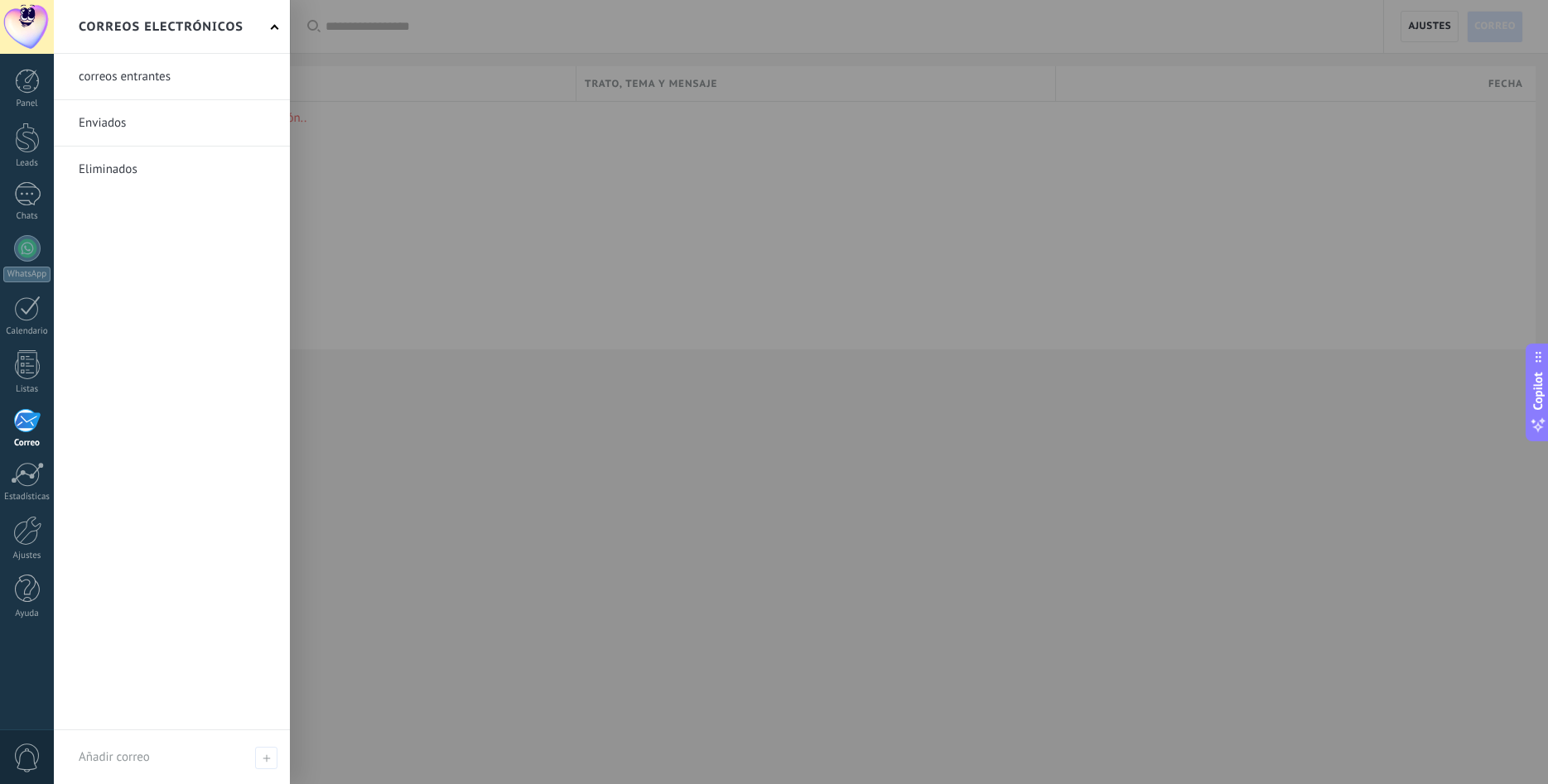
click at [156, 121] on link at bounding box center [172, 123] width 236 height 45
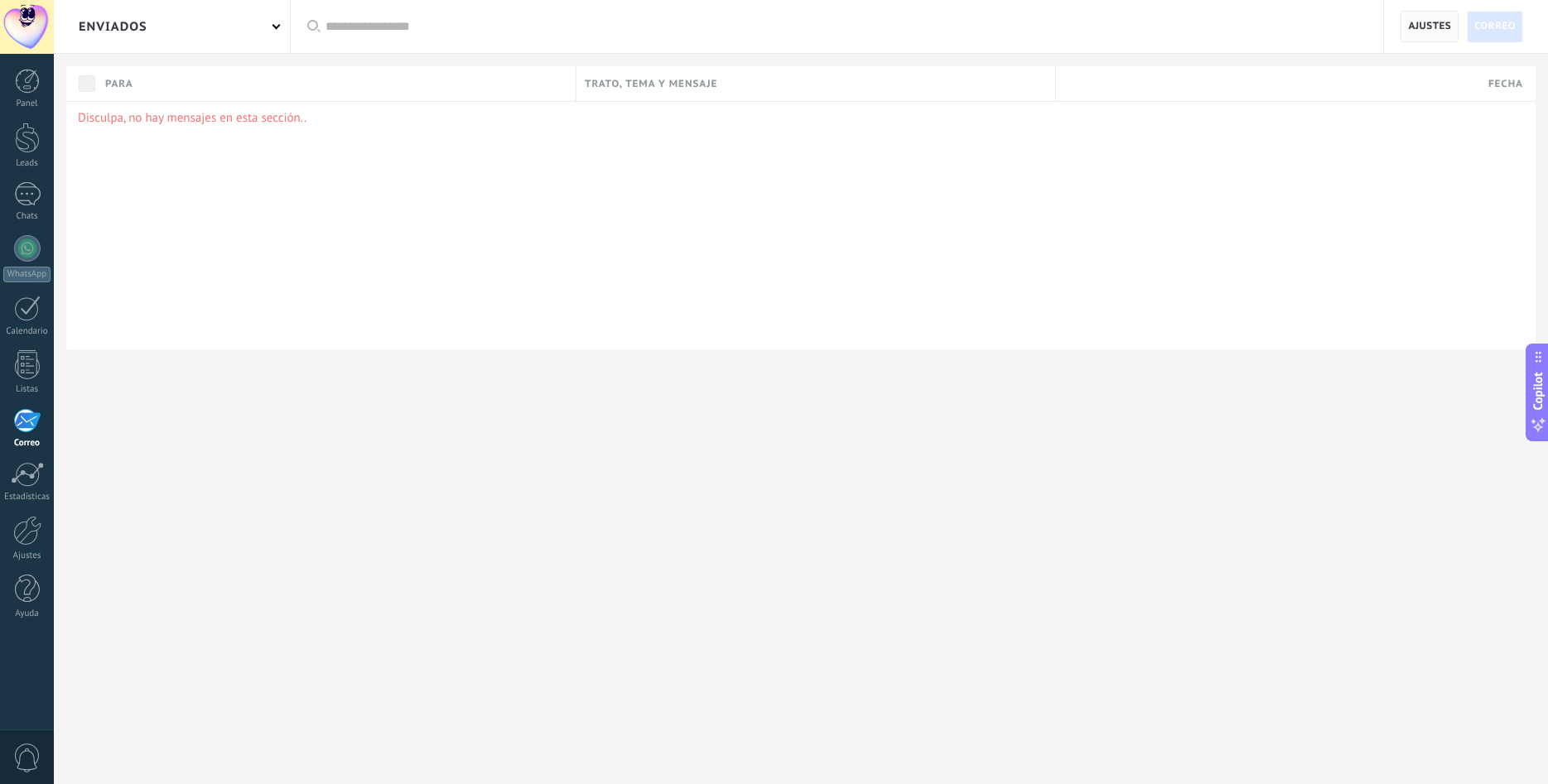
click at [1431, 21] on span "Ajustes" at bounding box center [1428, 26] width 43 height 30
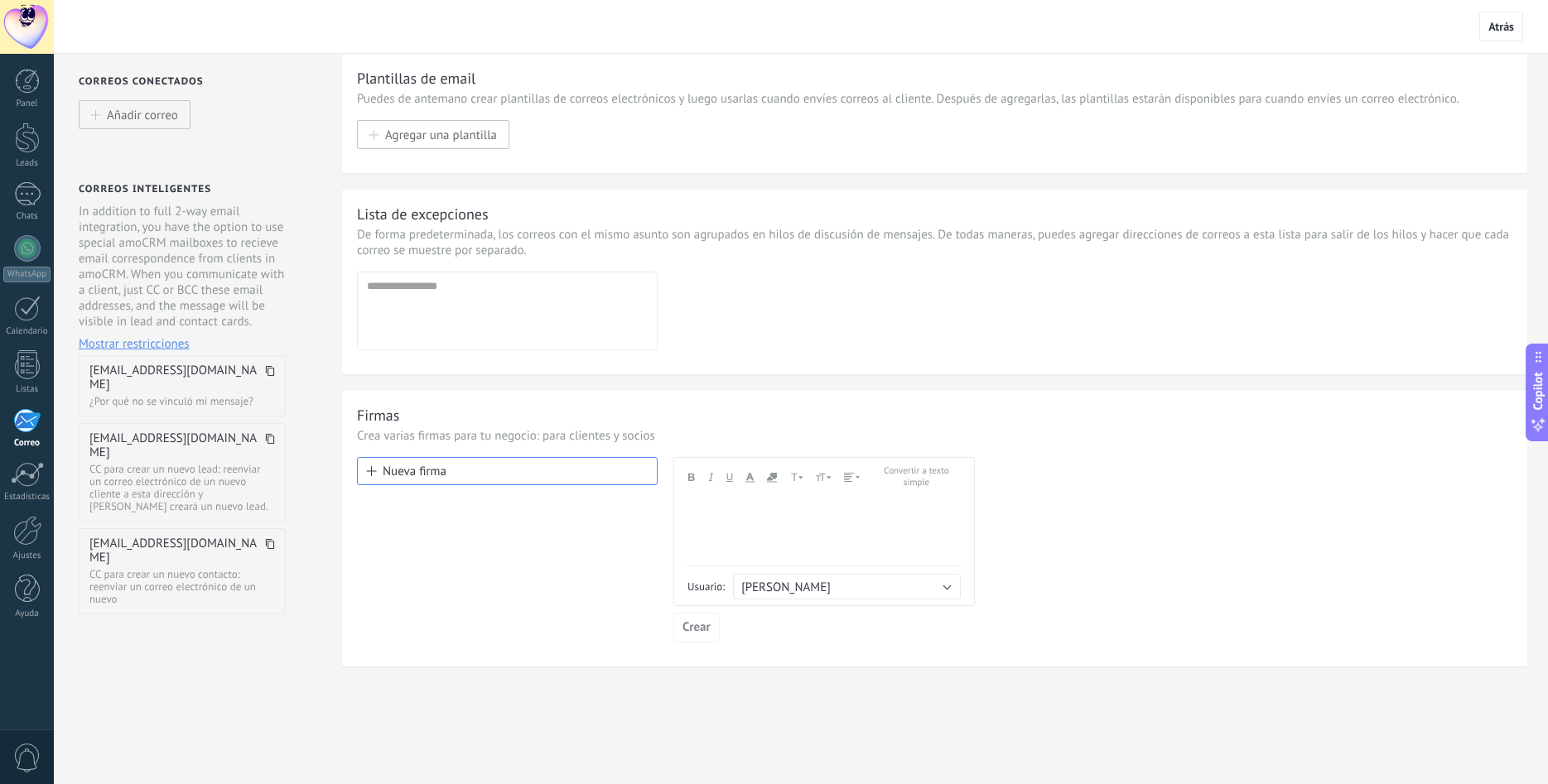
click at [28, 12] on div at bounding box center [27, 27] width 54 height 54
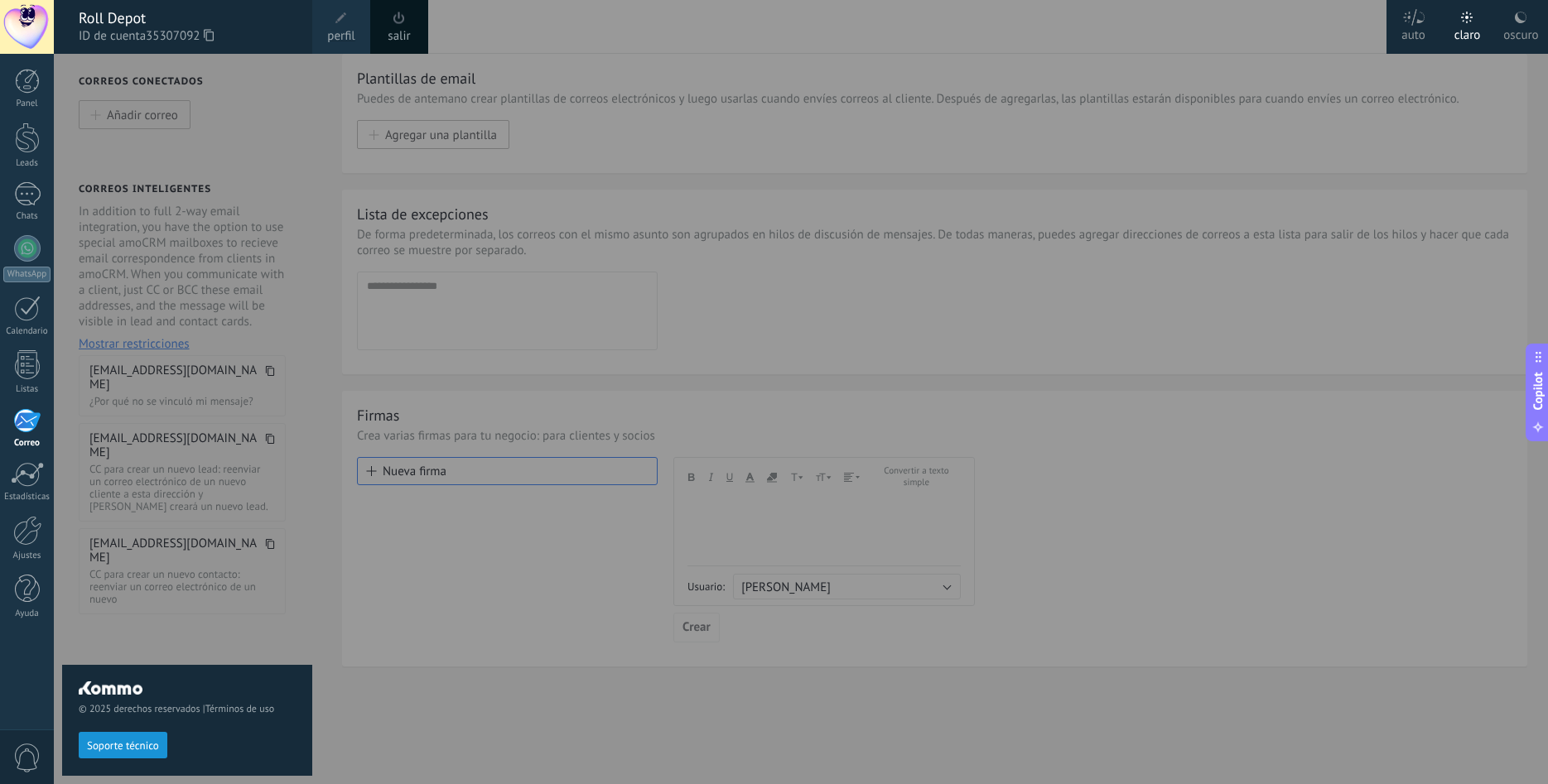
click at [344, 31] on span "perfil" at bounding box center [340, 36] width 27 height 18
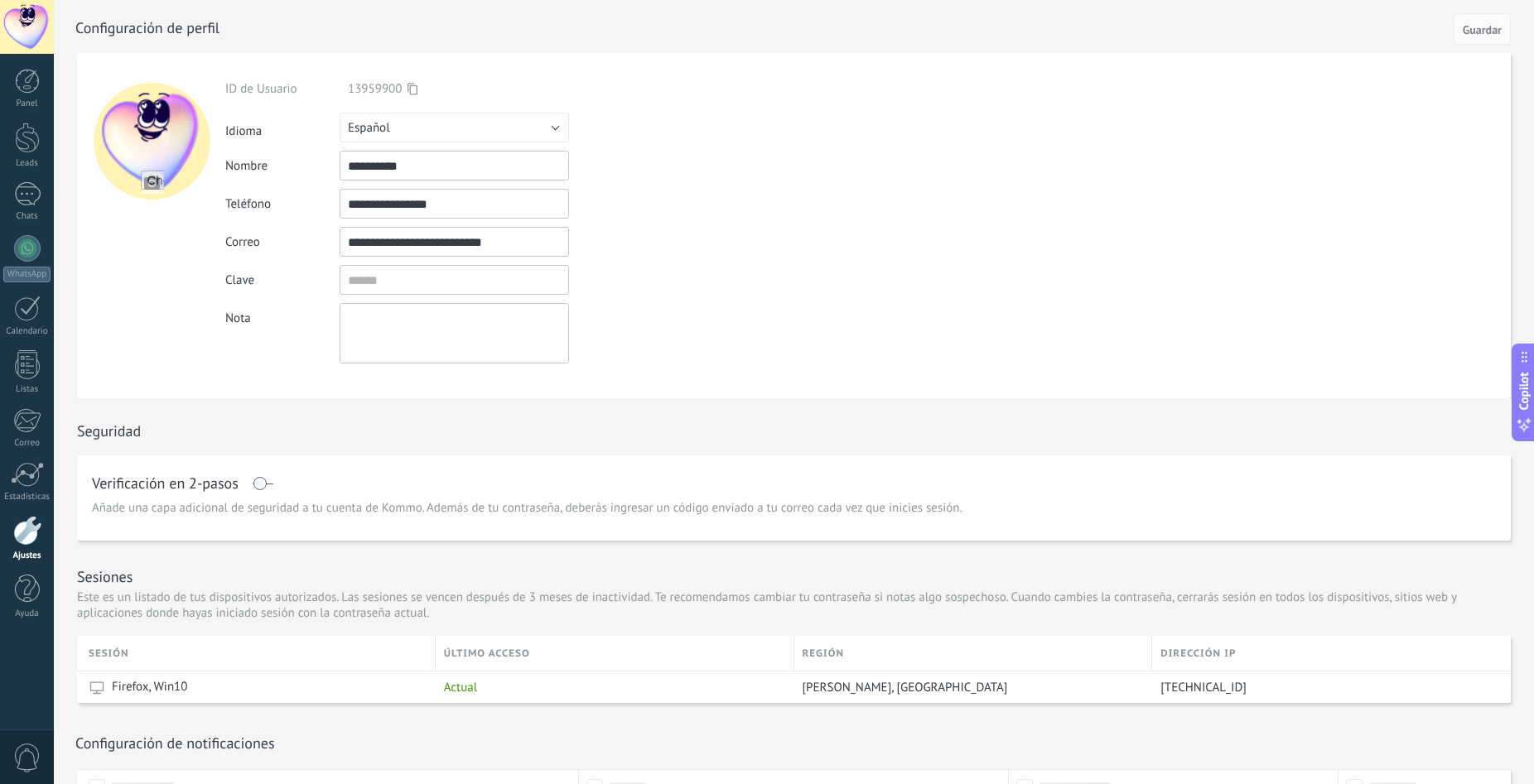
click at [159, 151] on div at bounding box center [152, 142] width 117 height 117
click at [156, 183] on input "file" at bounding box center [152, 182] width 24 height 24
type input "**********"
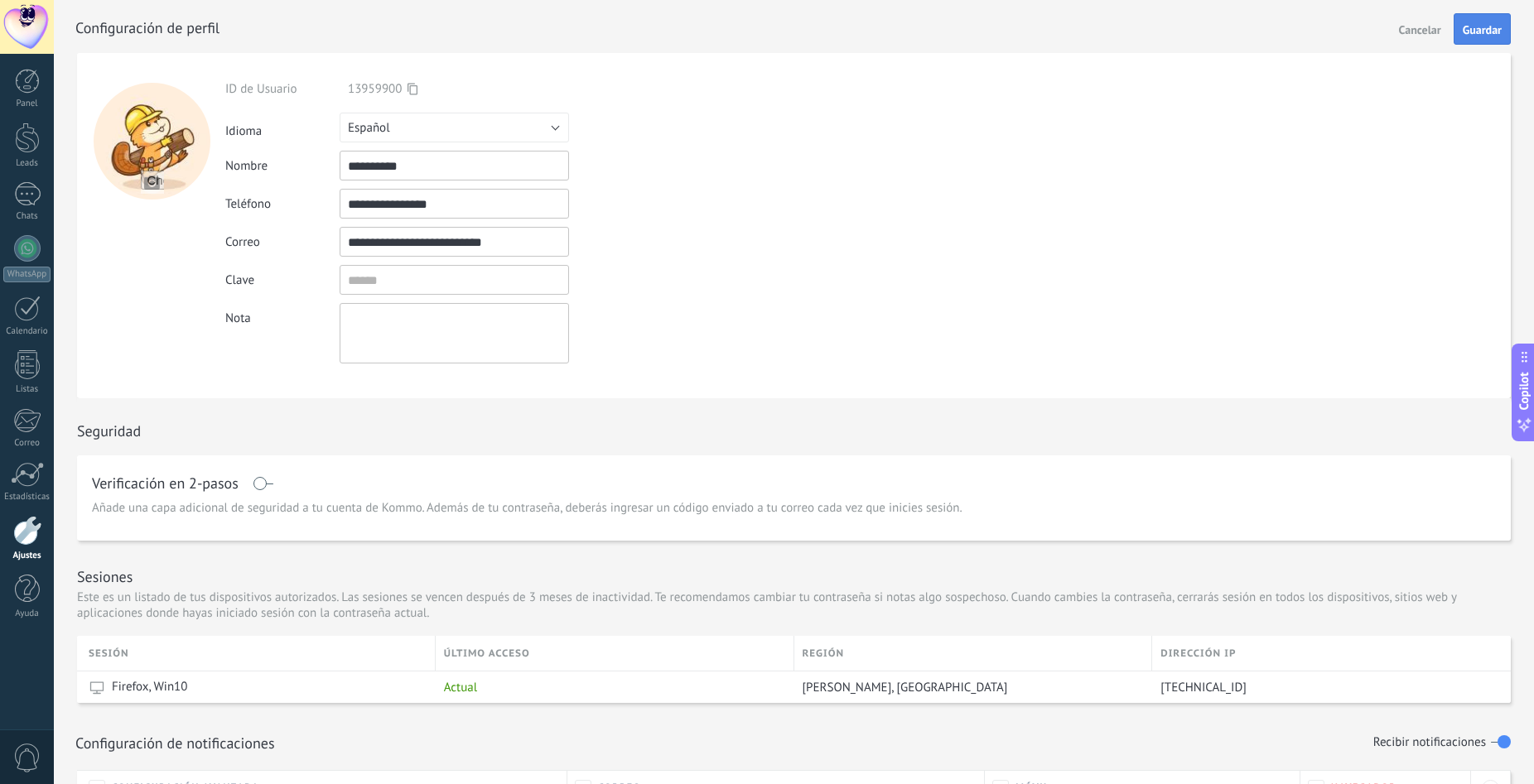
click at [1481, 32] on span "Guardar" at bounding box center [1482, 29] width 39 height 11
click at [1475, 18] on button "Guardar" at bounding box center [1482, 29] width 57 height 31
click at [1474, 30] on span "Guardar" at bounding box center [1482, 29] width 39 height 11
click at [25, 89] on div at bounding box center [27, 81] width 24 height 24
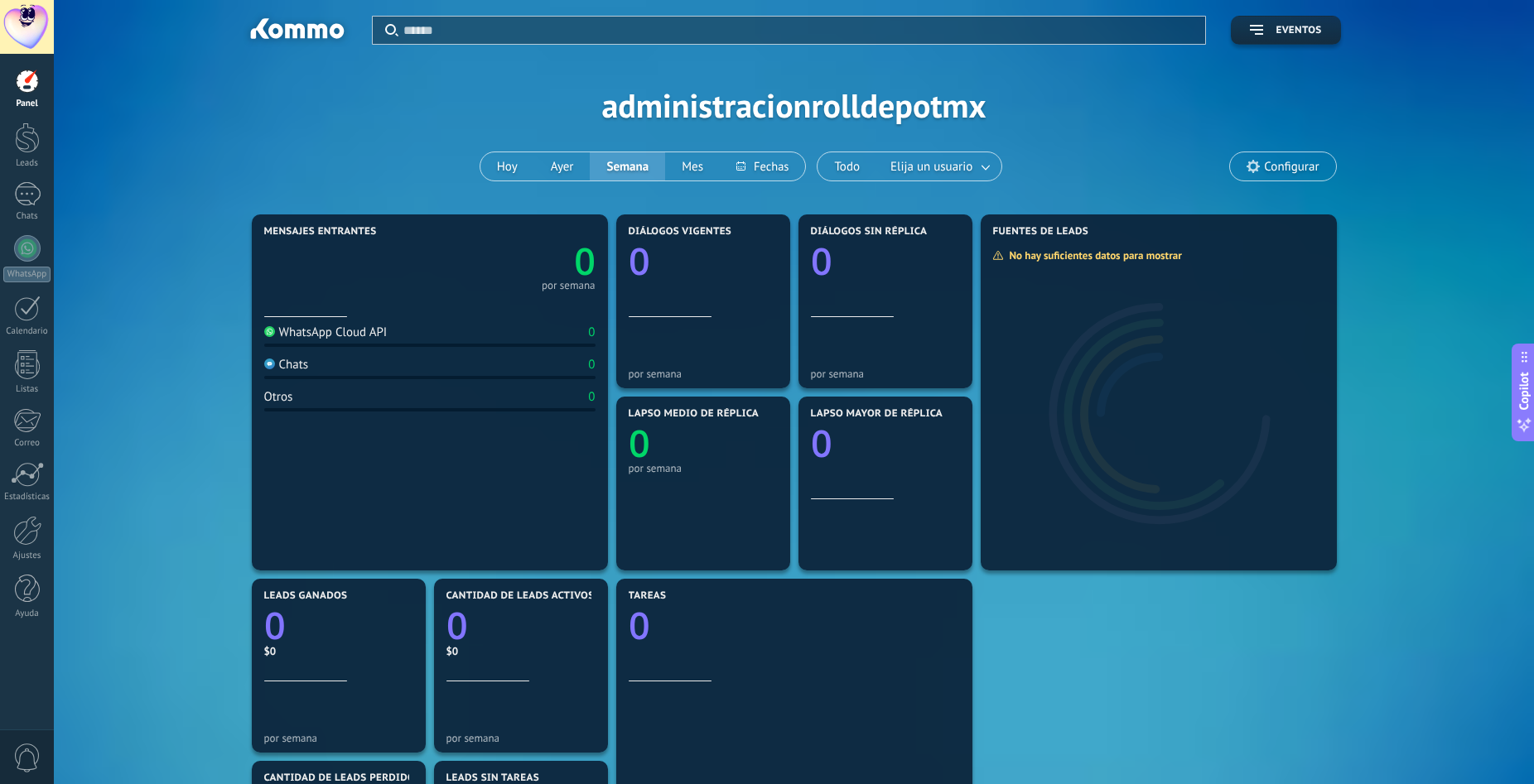
click at [22, 33] on div at bounding box center [27, 27] width 54 height 54
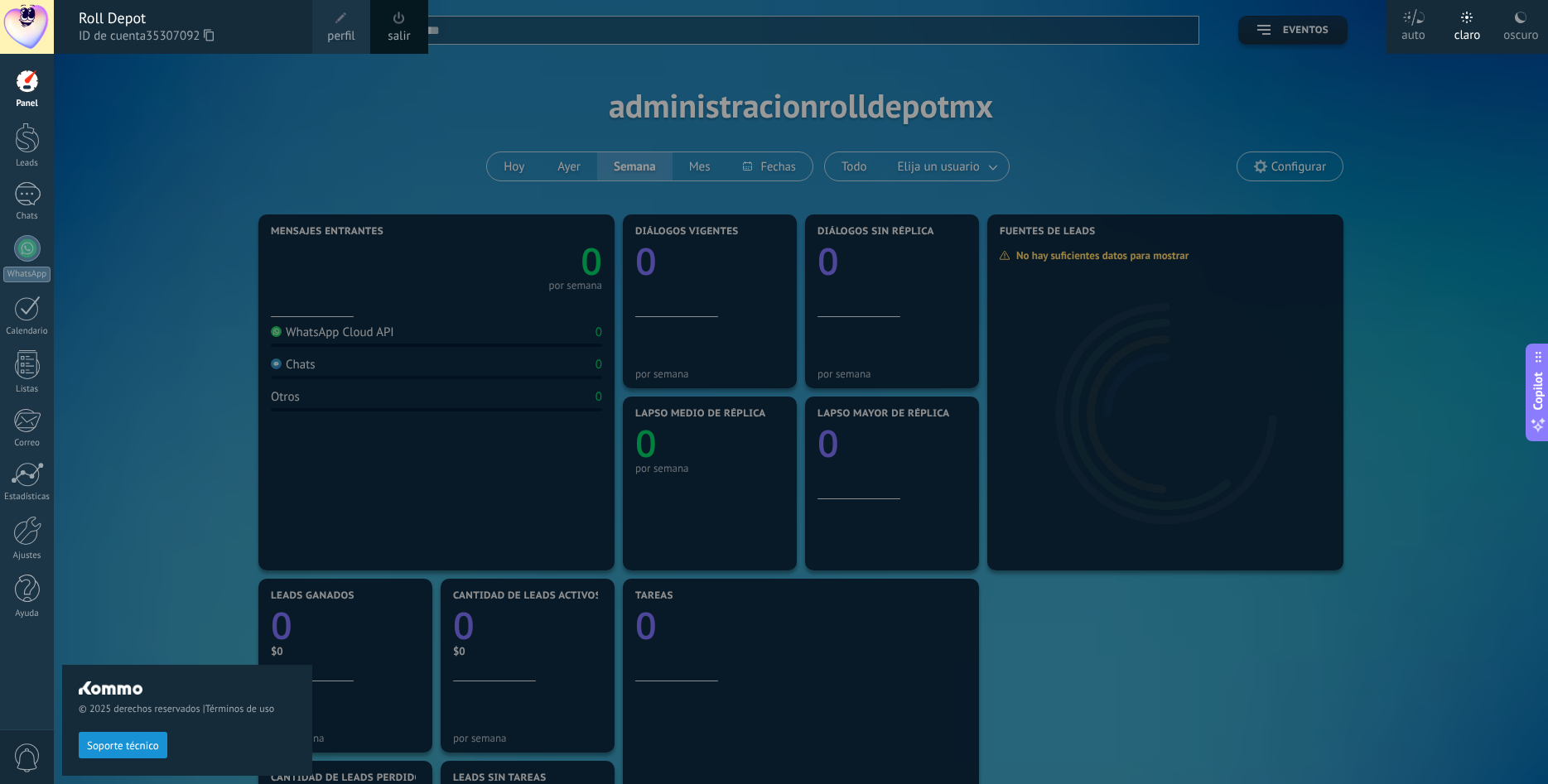
click at [346, 19] on span at bounding box center [341, 17] width 11 height 11
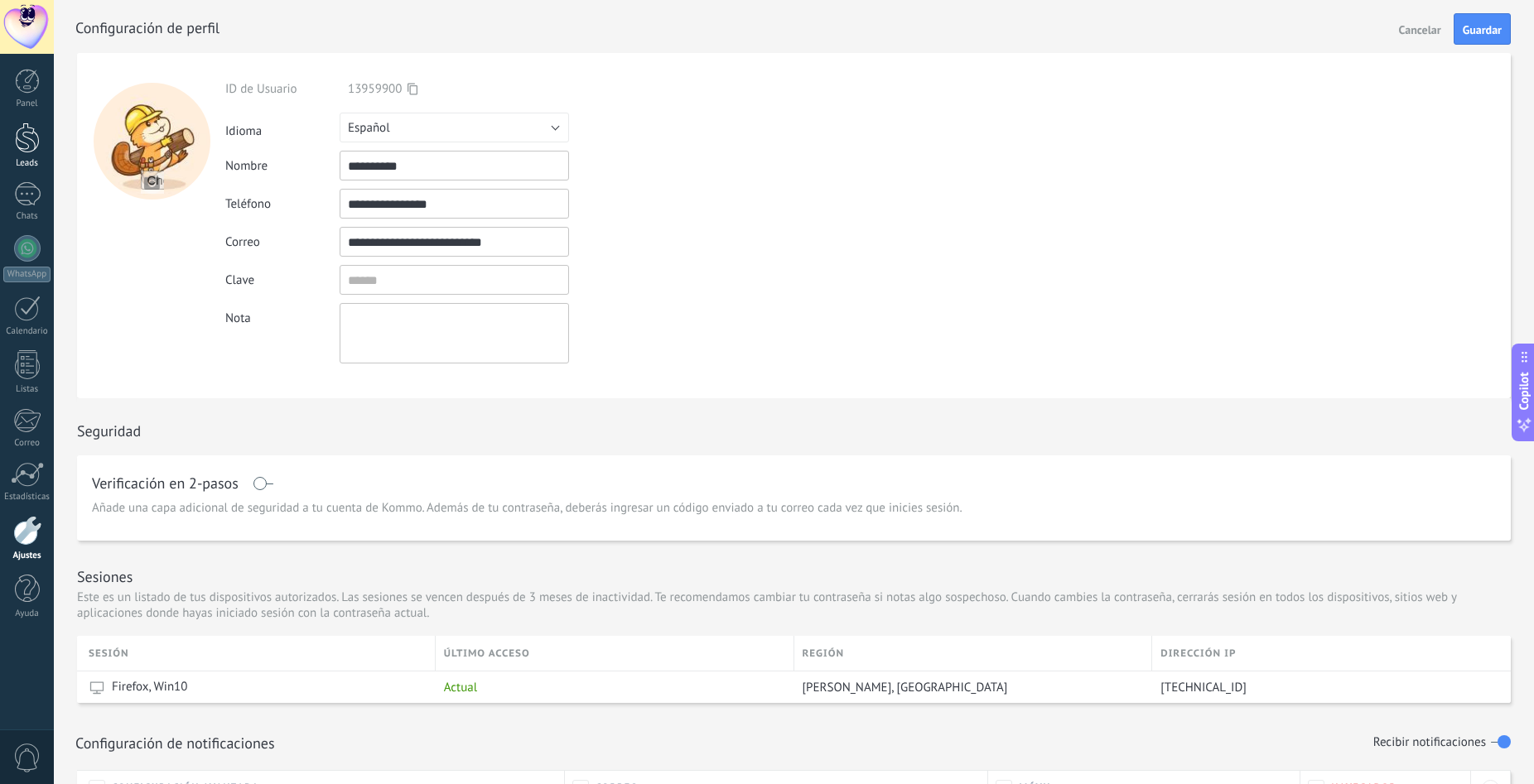
click at [36, 138] on div at bounding box center [27, 137] width 24 height 31
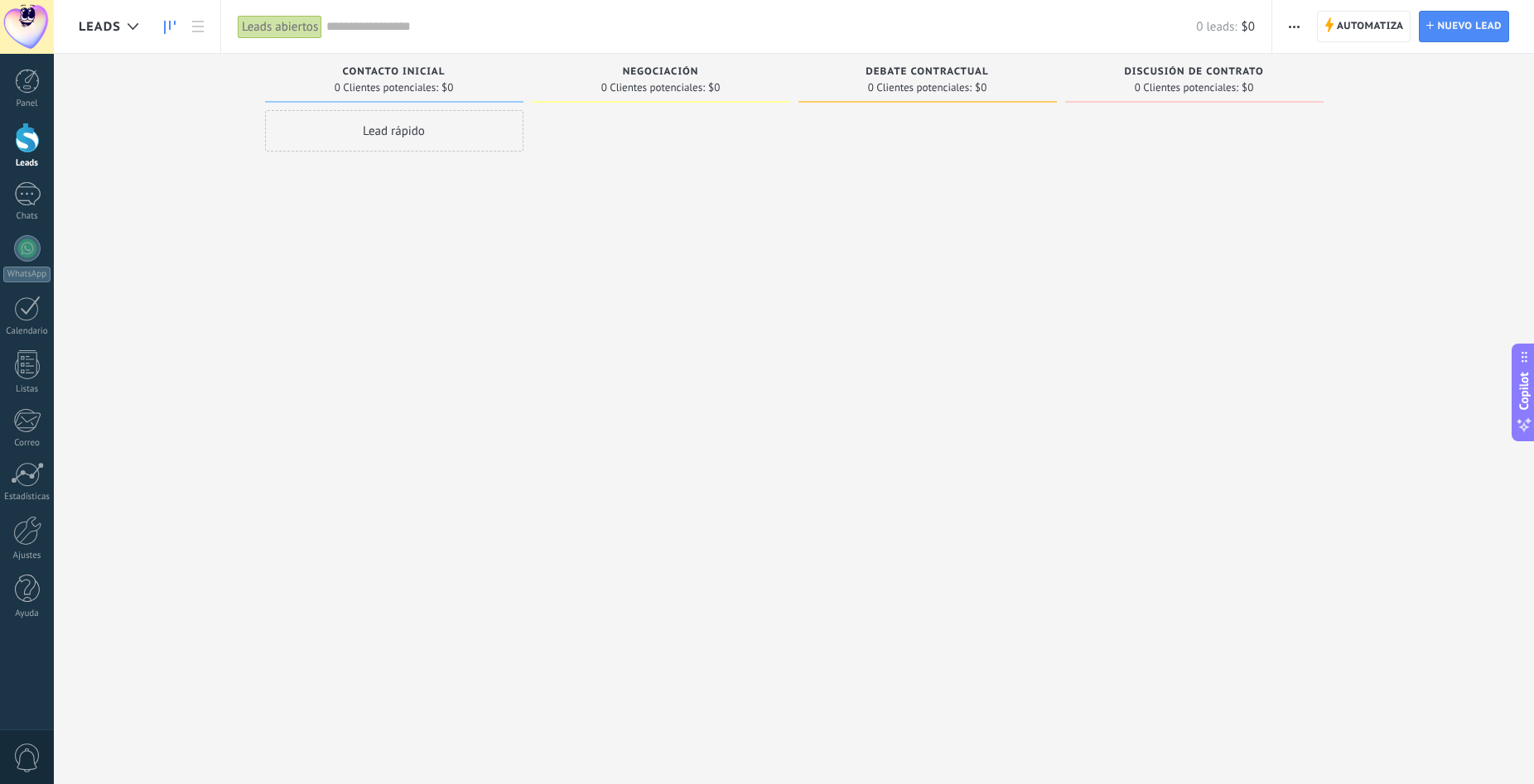
click at [661, 87] on span "0 Clientes potenciales:" at bounding box center [653, 87] width 103 height 10
click at [902, 77] on span "Debate contractual" at bounding box center [927, 72] width 122 height 11
click at [1254, 82] on div "0 Clientes potenciales: $0" at bounding box center [1195, 87] width 242 height 14
click at [1489, 20] on span "Nuevo lead" at bounding box center [1470, 26] width 65 height 30
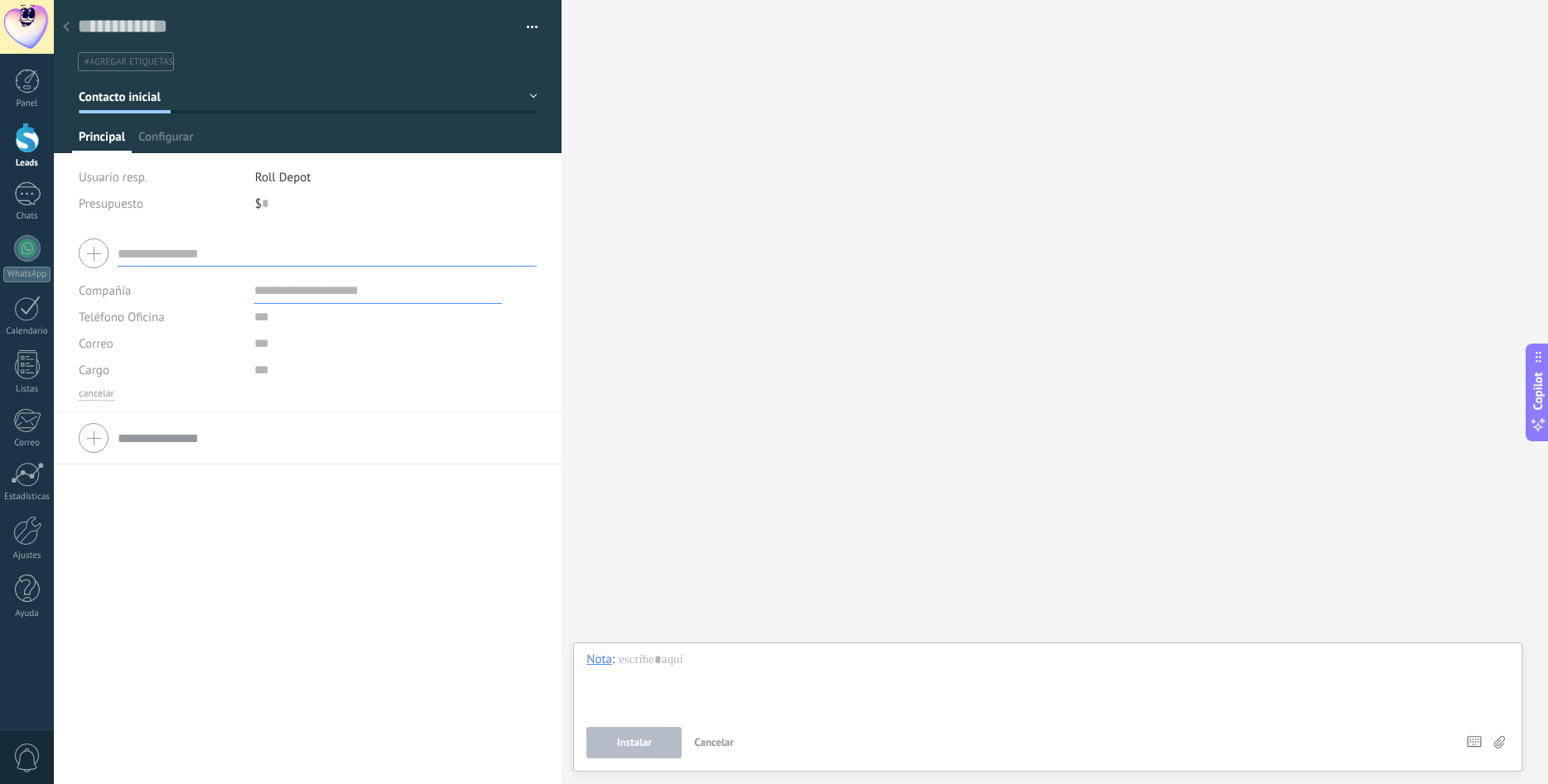
click at [69, 28] on icon at bounding box center [66, 26] width 7 height 10
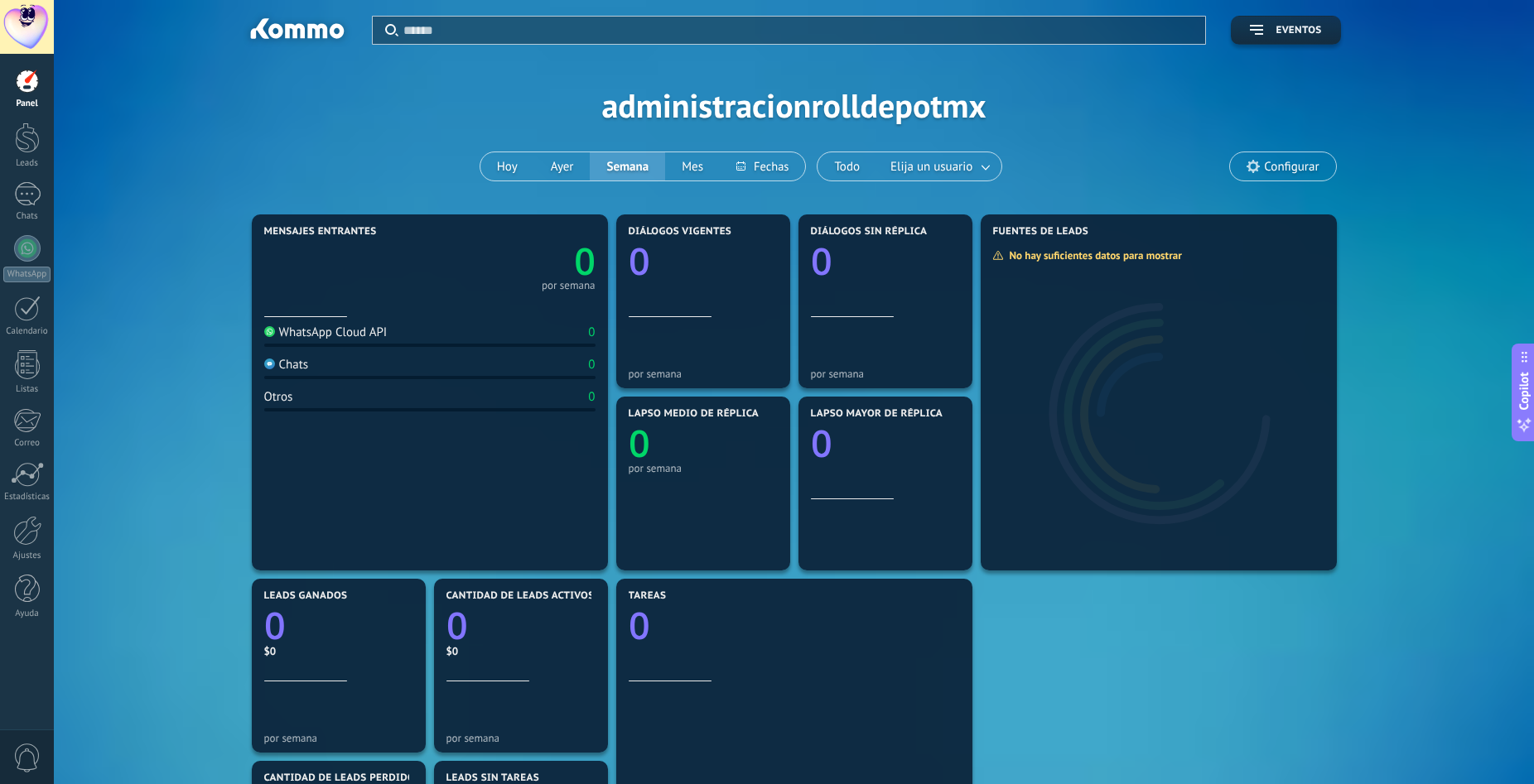
click at [1265, 156] on span "Configurar" at bounding box center [1283, 166] width 105 height 28
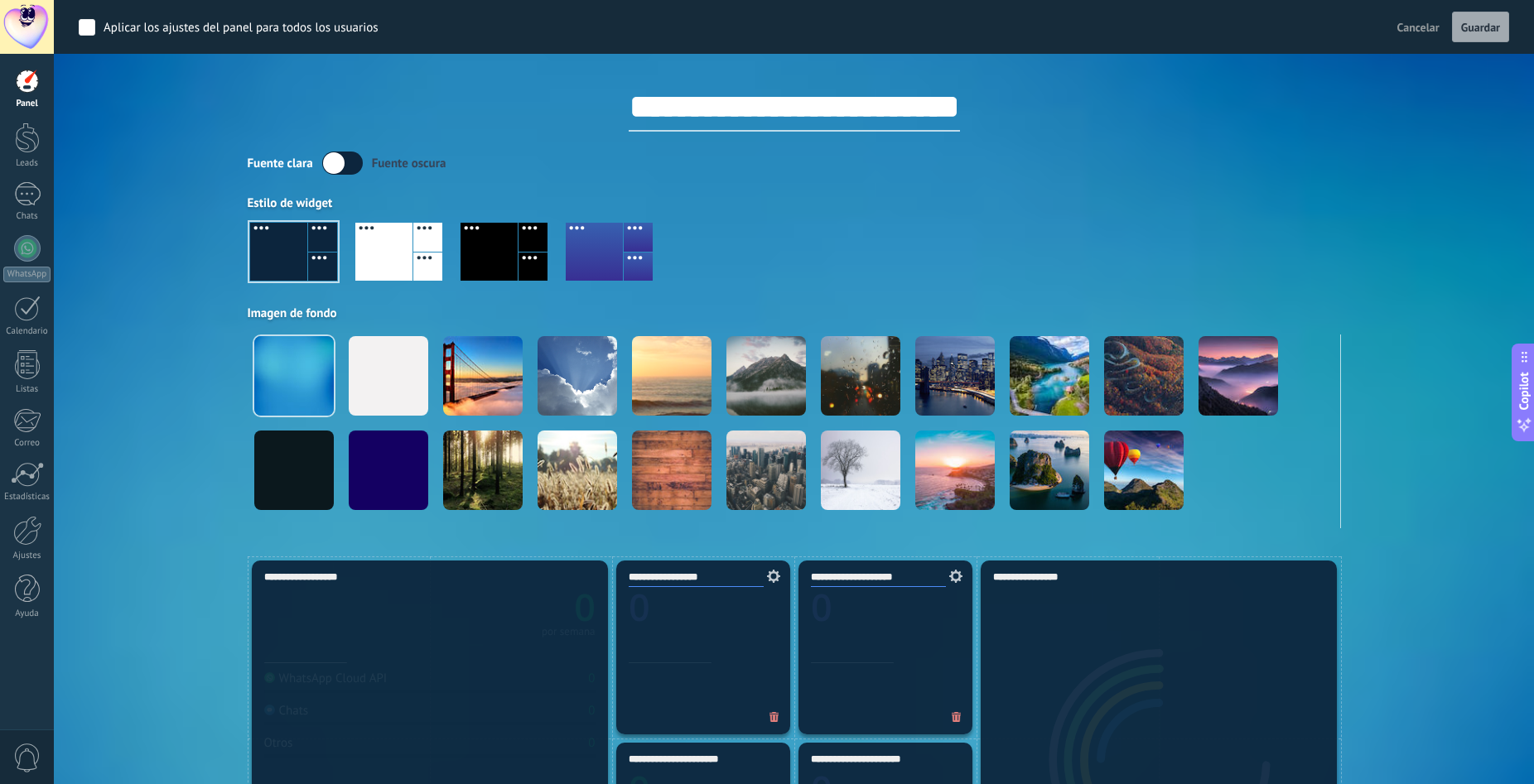
click at [181, 158] on div "Aplicar Eventos administracionrolldepotmx [DATE] [DATE] Semana Mes Todo Elija u…" at bounding box center [794, 278] width 1431 height 557
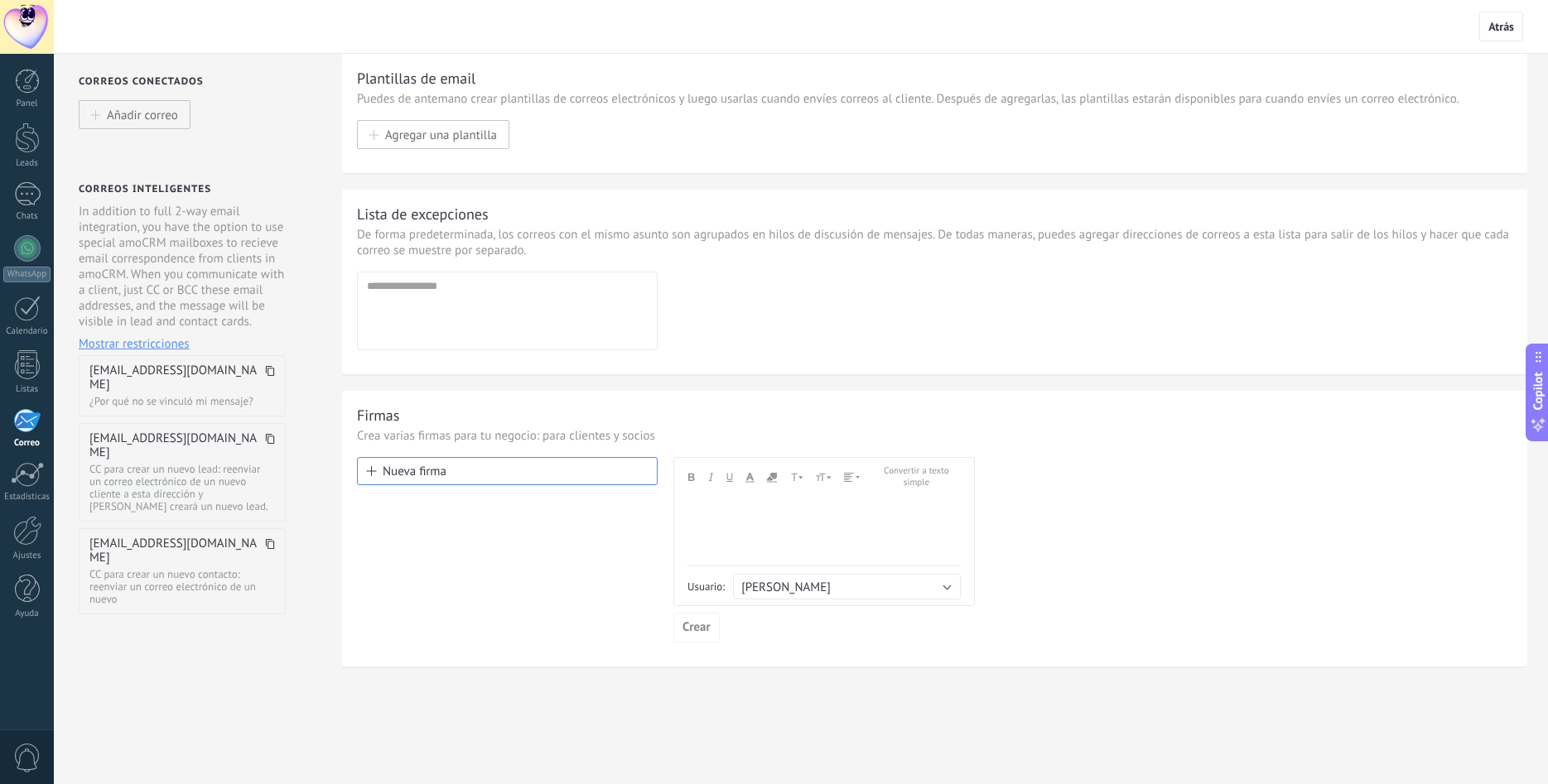
click at [29, 15] on div at bounding box center [27, 27] width 54 height 54
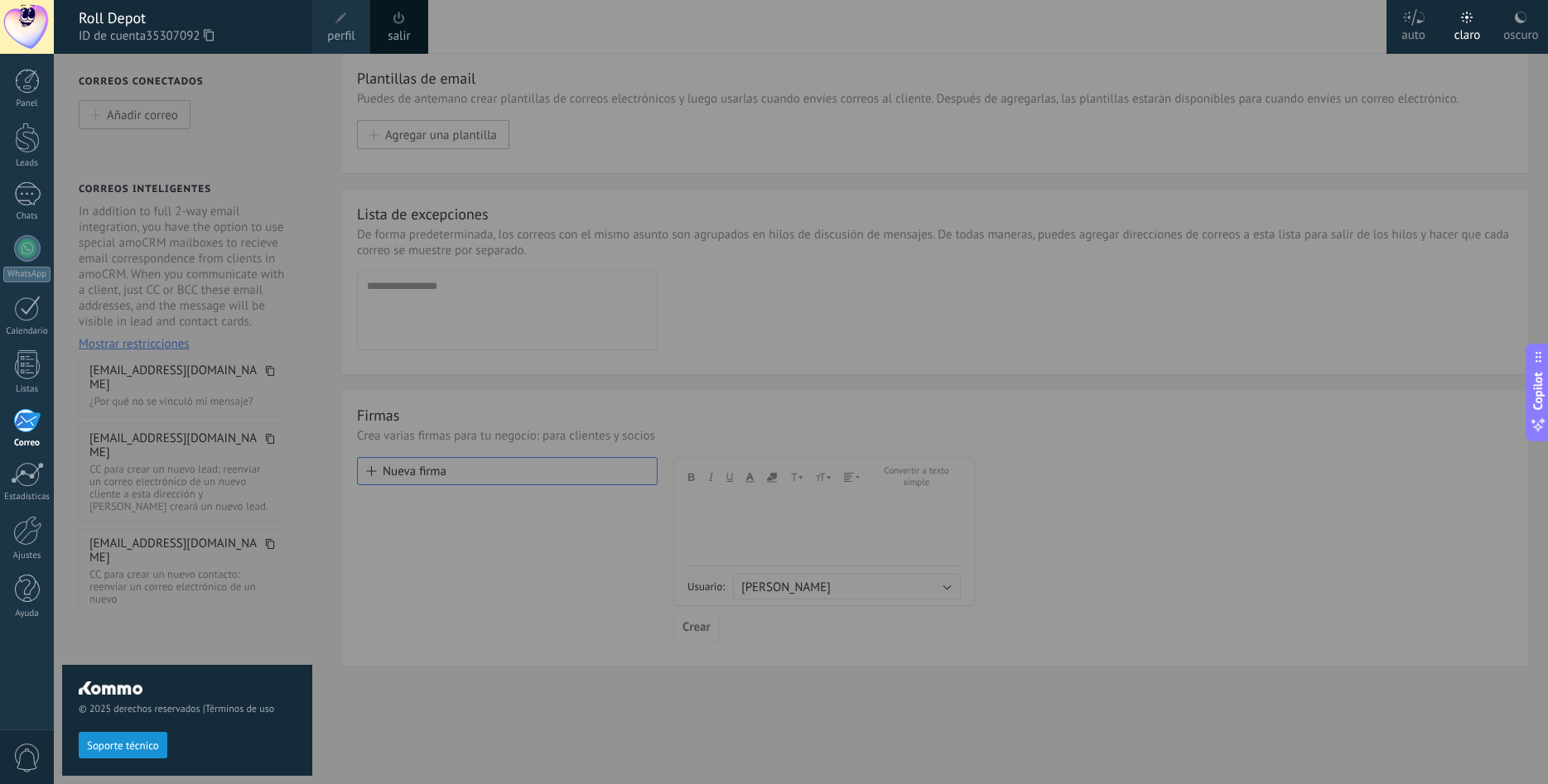
click at [355, 34] on link "perfil" at bounding box center [341, 27] width 58 height 54
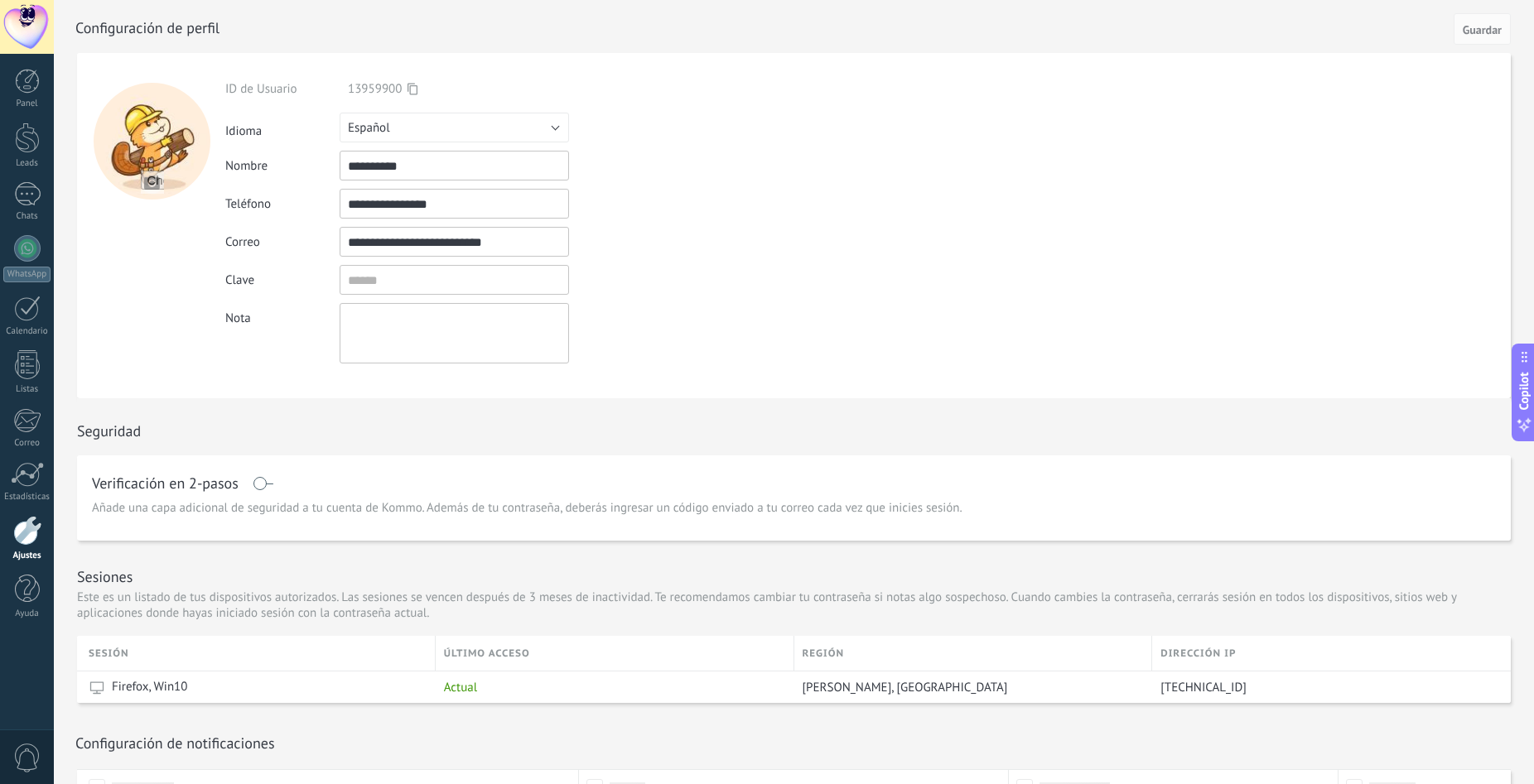
click at [27, 15] on div at bounding box center [27, 27] width 54 height 54
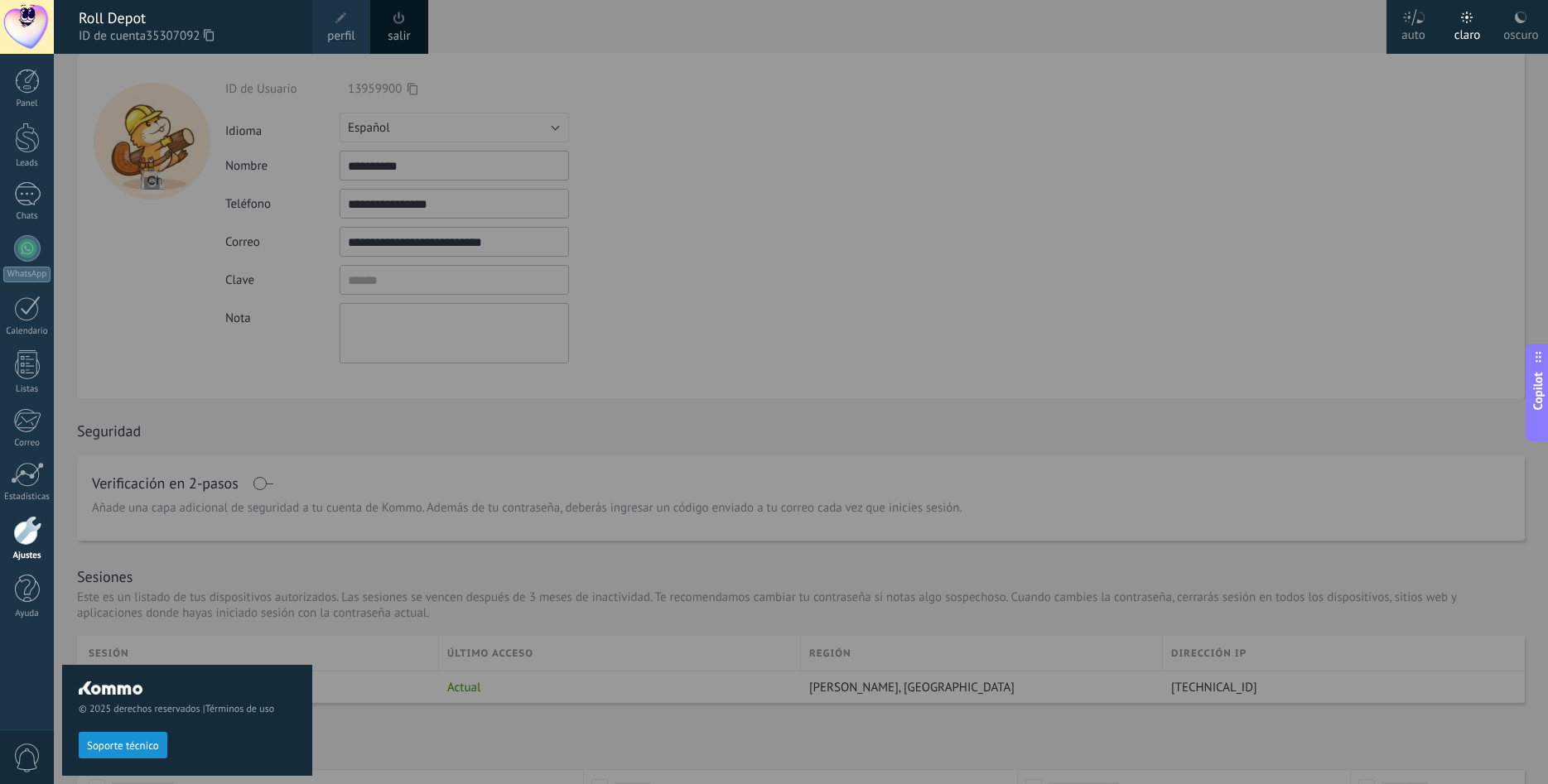
click at [1202, 33] on div at bounding box center [828, 392] width 1548 height 784
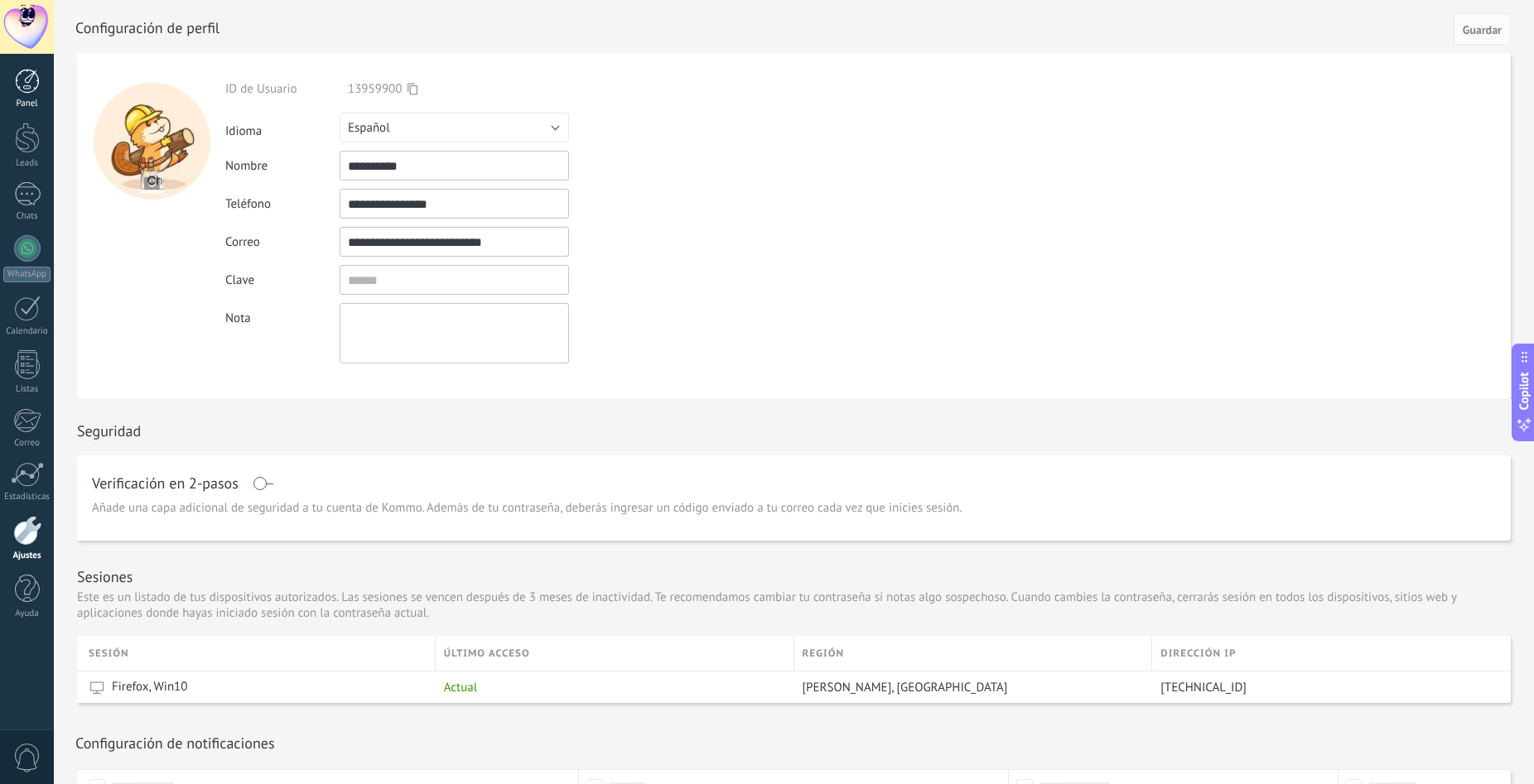
click at [19, 87] on div at bounding box center [27, 81] width 24 height 24
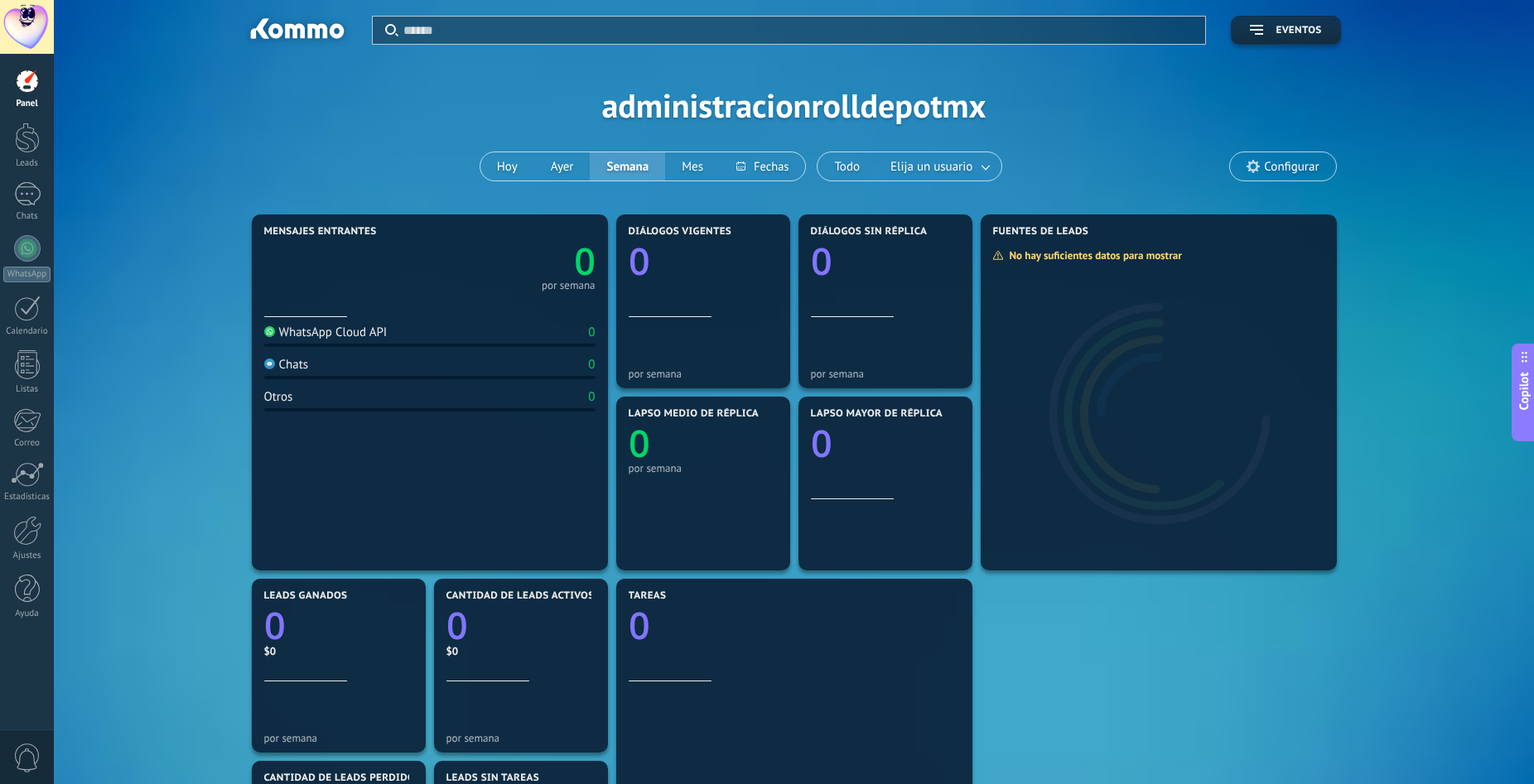
click at [1246, 168] on span "Configurar" at bounding box center [1283, 166] width 105 height 28
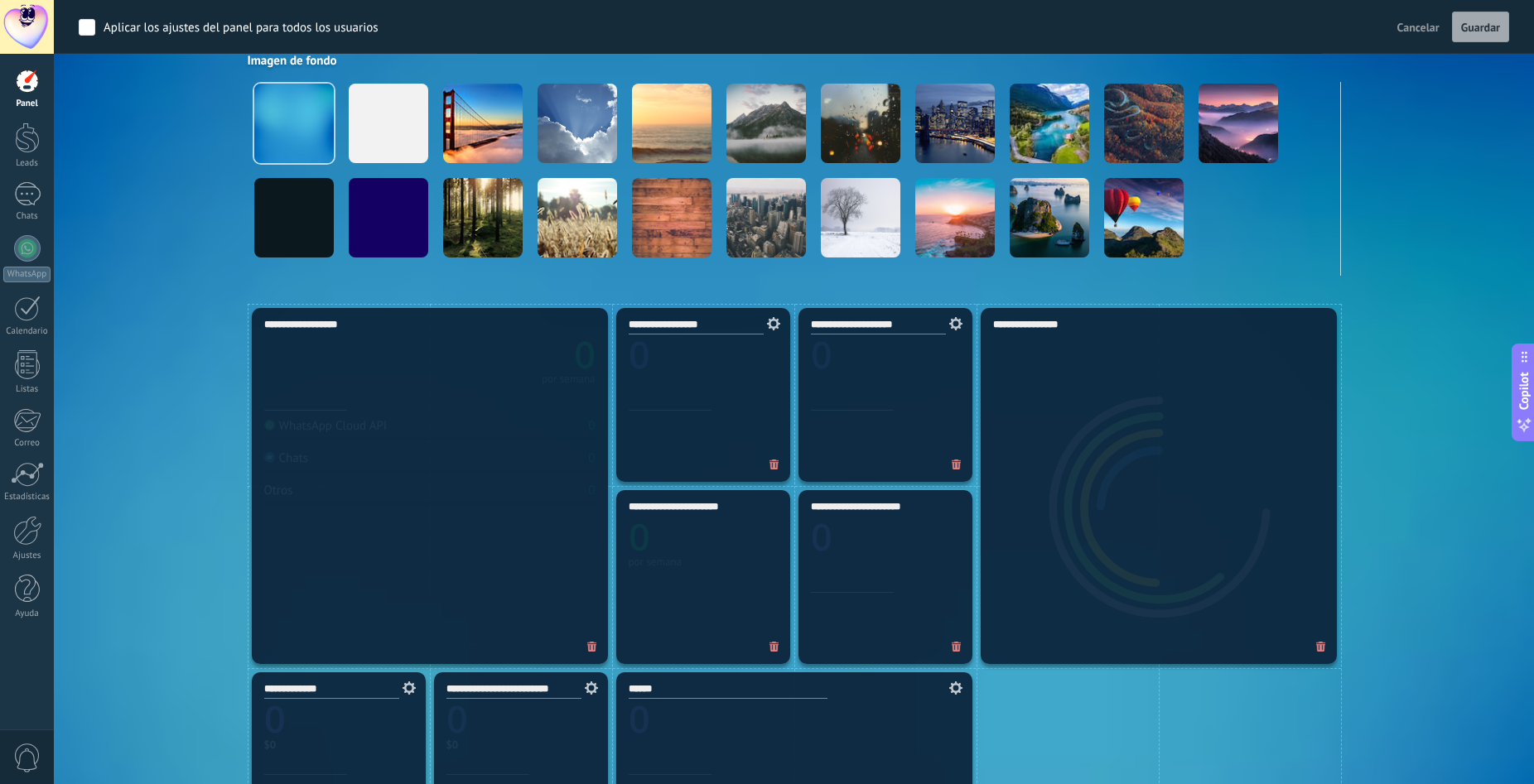
scroll to position [253, 0]
click at [1422, 28] on span "Cancelar" at bounding box center [1419, 27] width 42 height 15
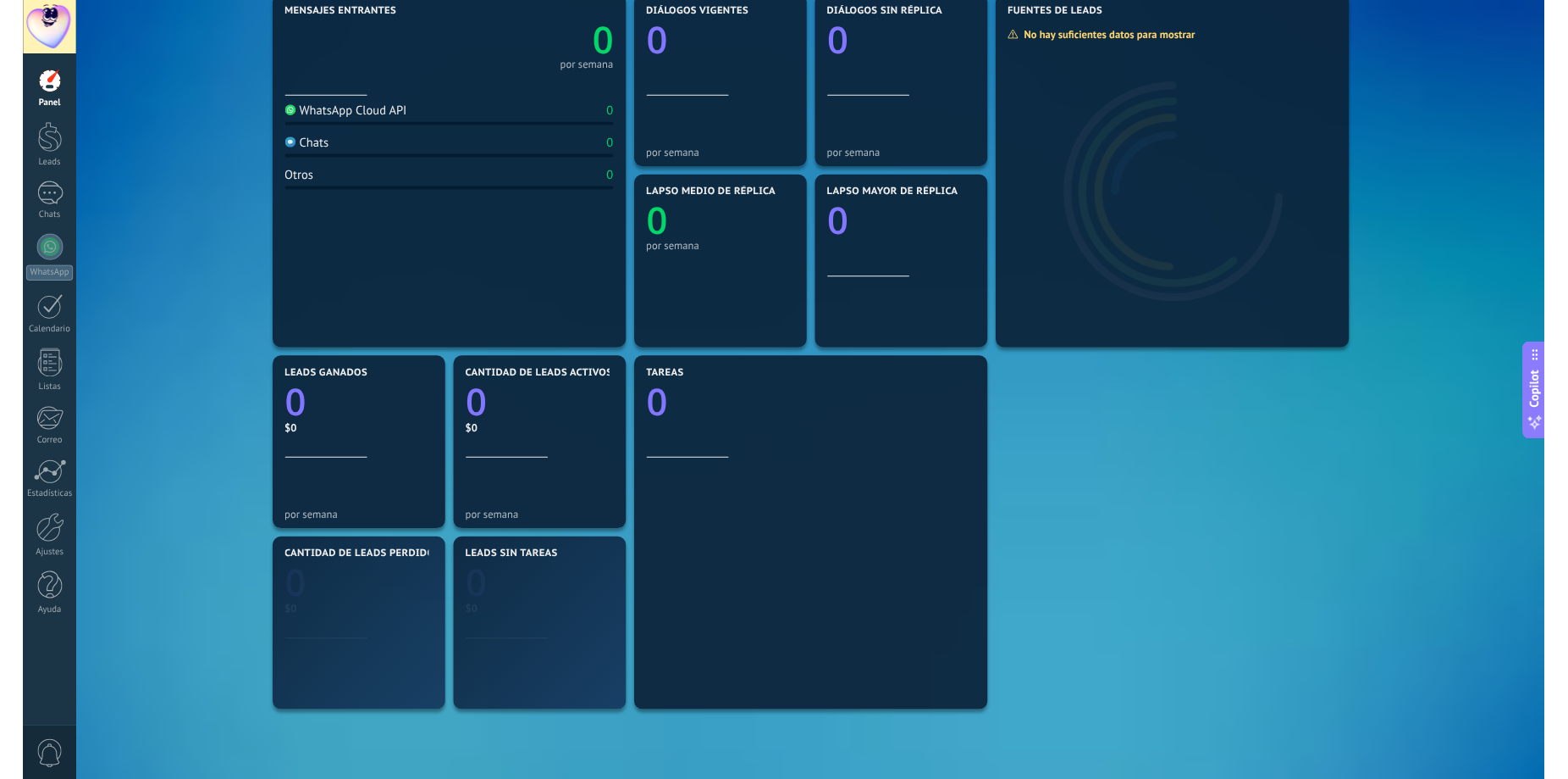
scroll to position [218, 0]
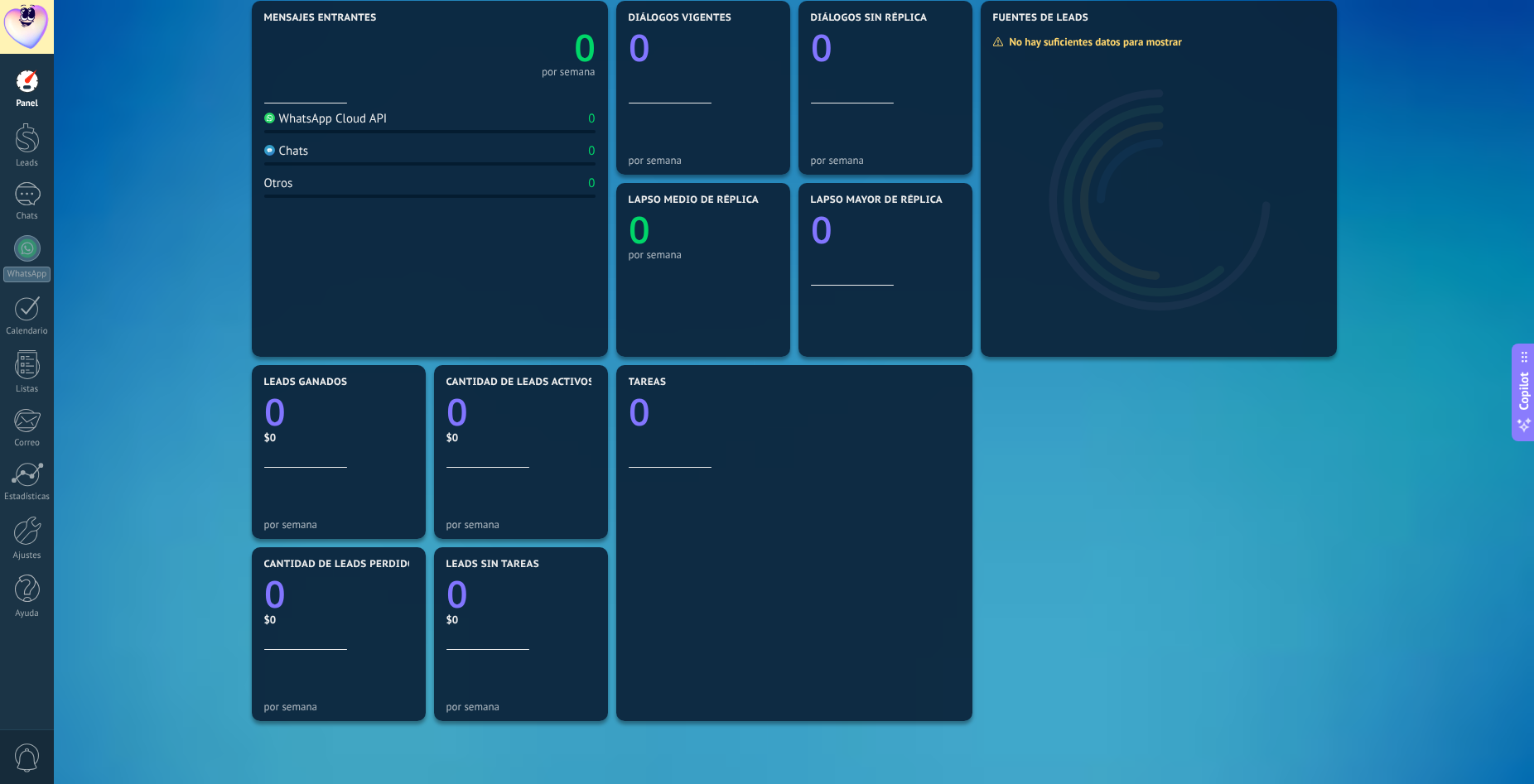
click at [119, 438] on div "Mensajes entrantes 0 por semana WhatsApp Cloud API 0 Chats 0 Otros 0 Diálogos v…" at bounding box center [794, 452] width 1431 height 911
